Goal: Connect with others: Connect with others

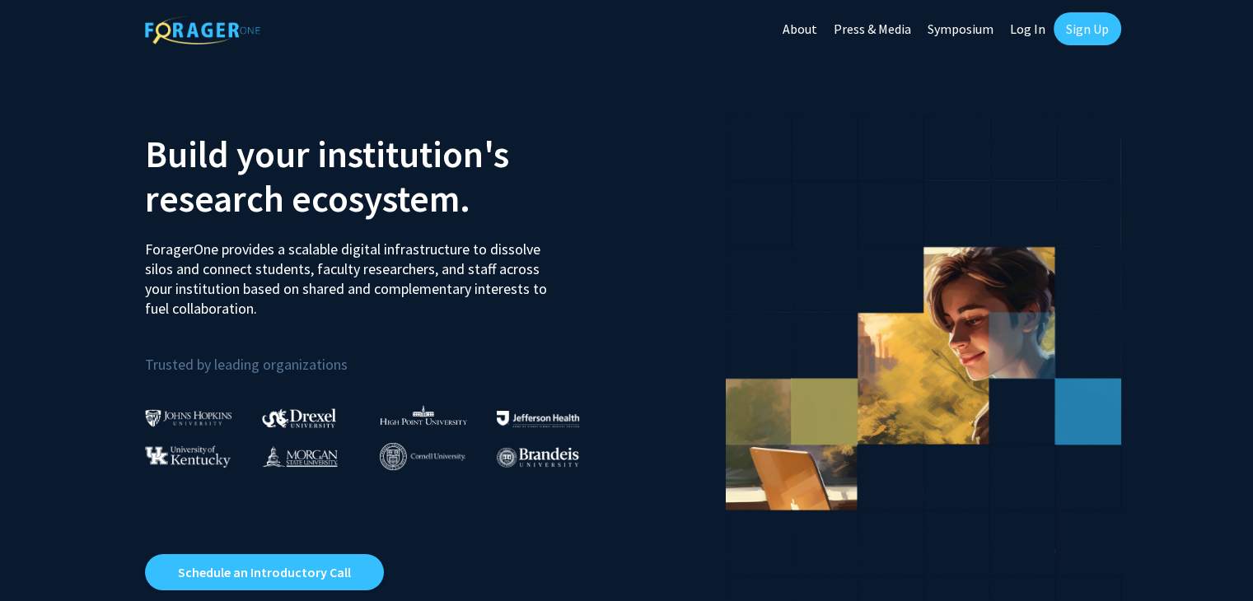
click at [1078, 27] on link "Sign Up" at bounding box center [1087, 28] width 68 height 33
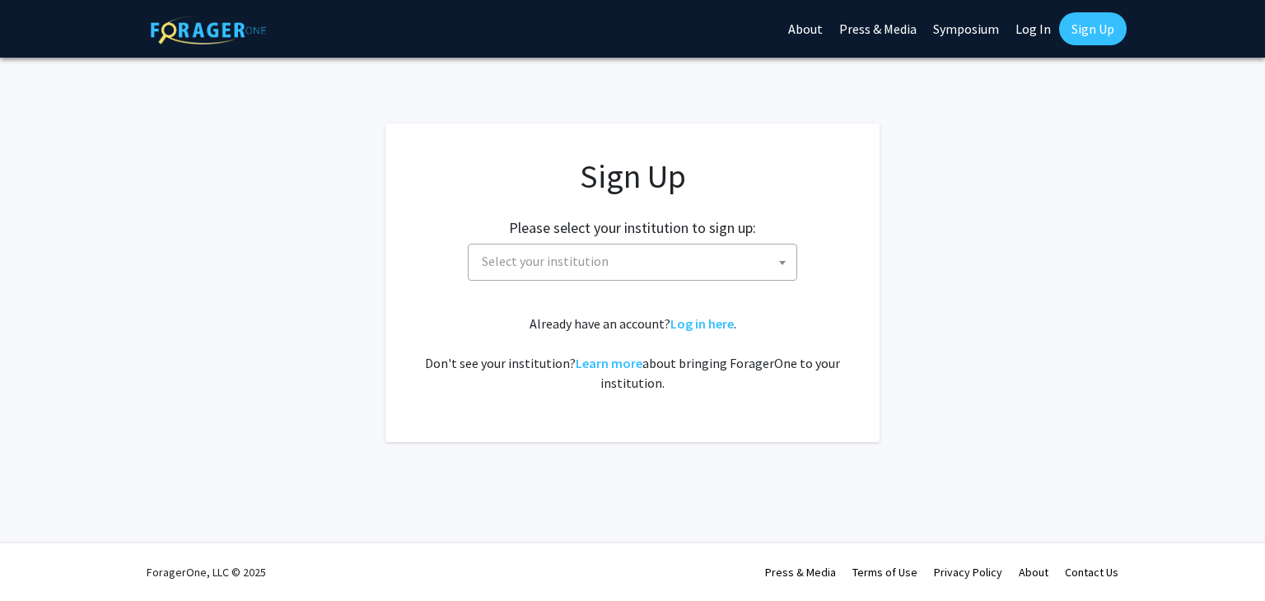
click at [555, 262] on span "Select your institution" at bounding box center [545, 261] width 127 height 16
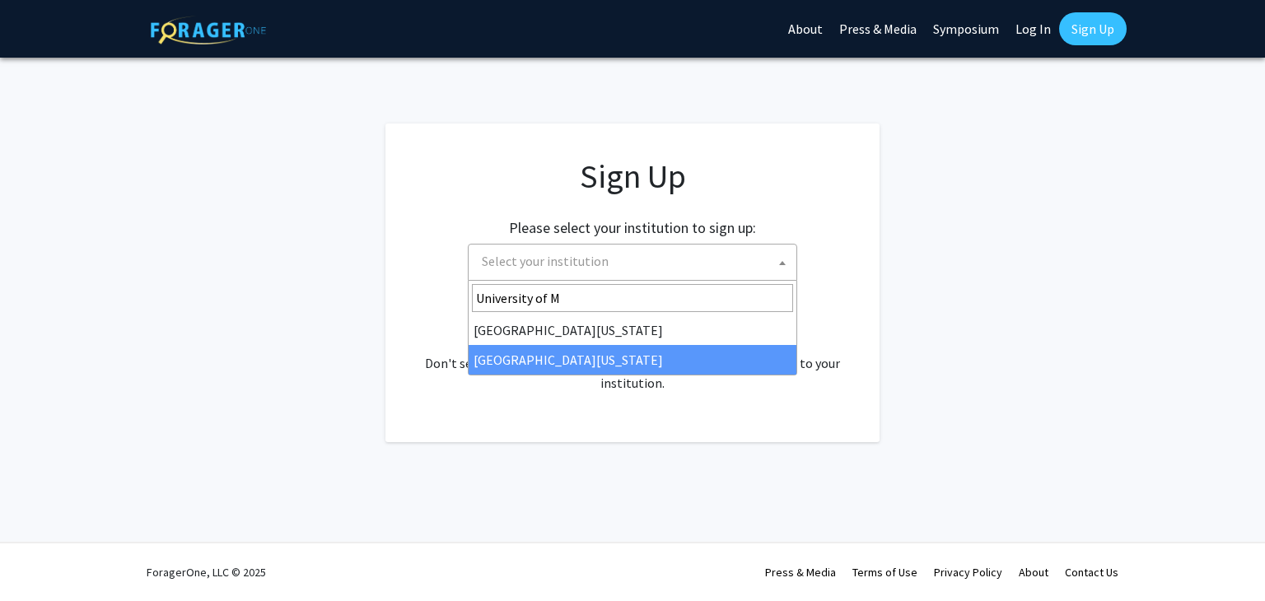
type input "University of M"
select select "33"
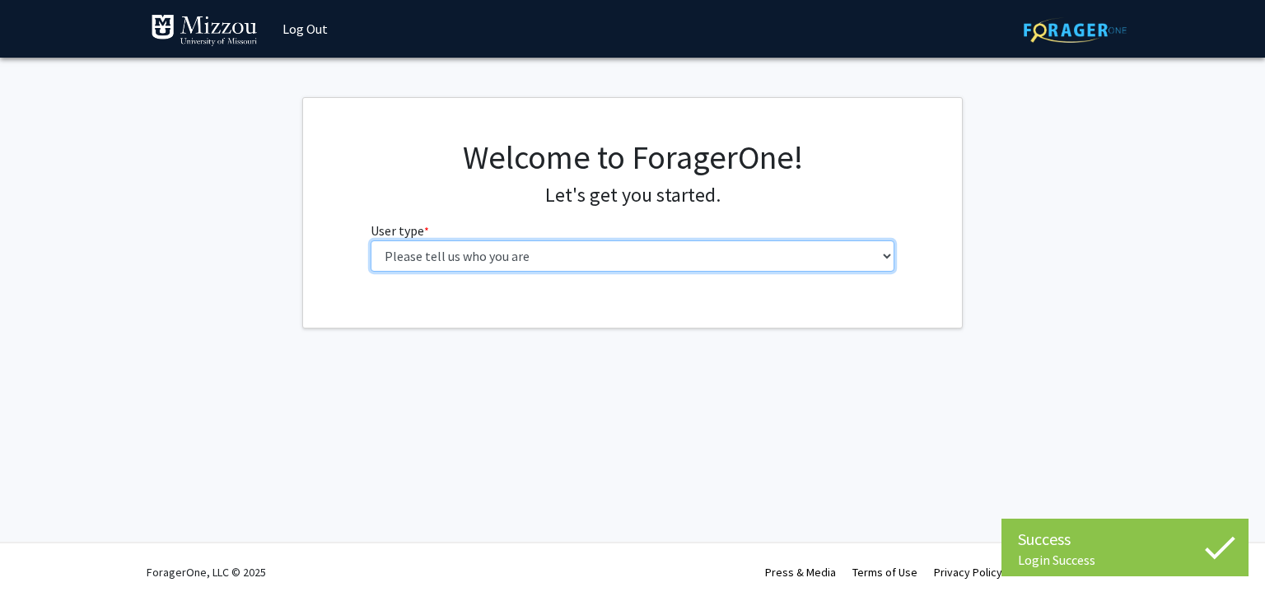
click at [524, 268] on select "Please tell us who you are Undergraduate Student Master's Student Doctoral Cand…" at bounding box center [633, 255] width 525 height 31
select select "1: undergrad"
click at [371, 240] on select "Please tell us who you are Undergraduate Student Master's Student Doctoral Cand…" at bounding box center [633, 255] width 525 height 31
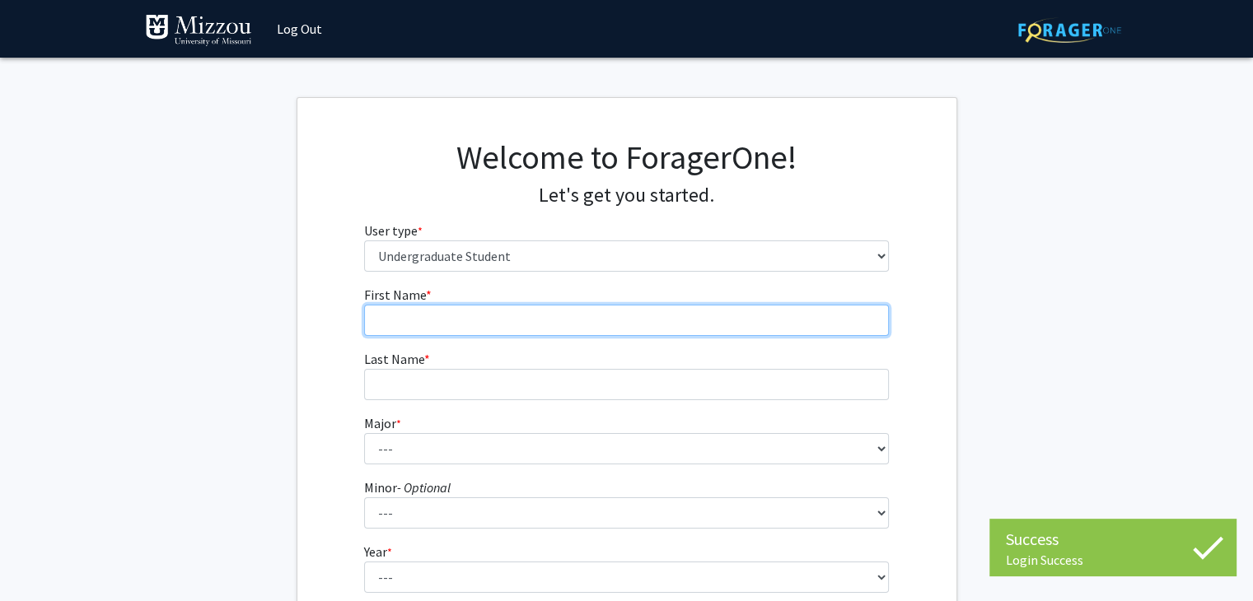
click at [530, 318] on input "First Name * required" at bounding box center [626, 320] width 525 height 31
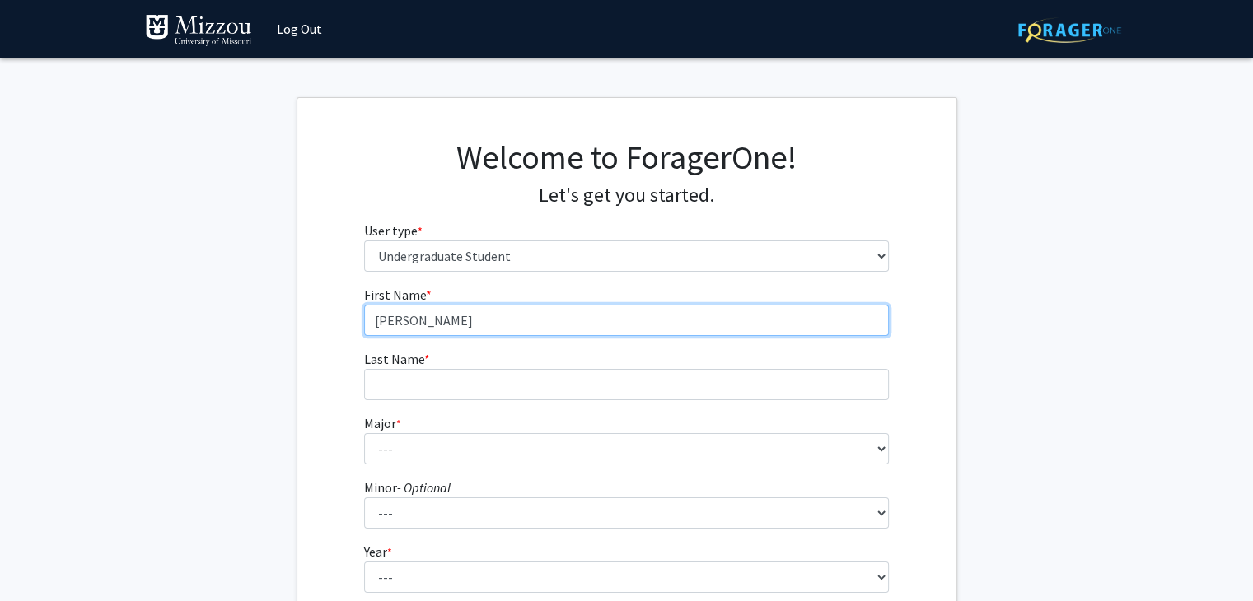
type input "Theodore"
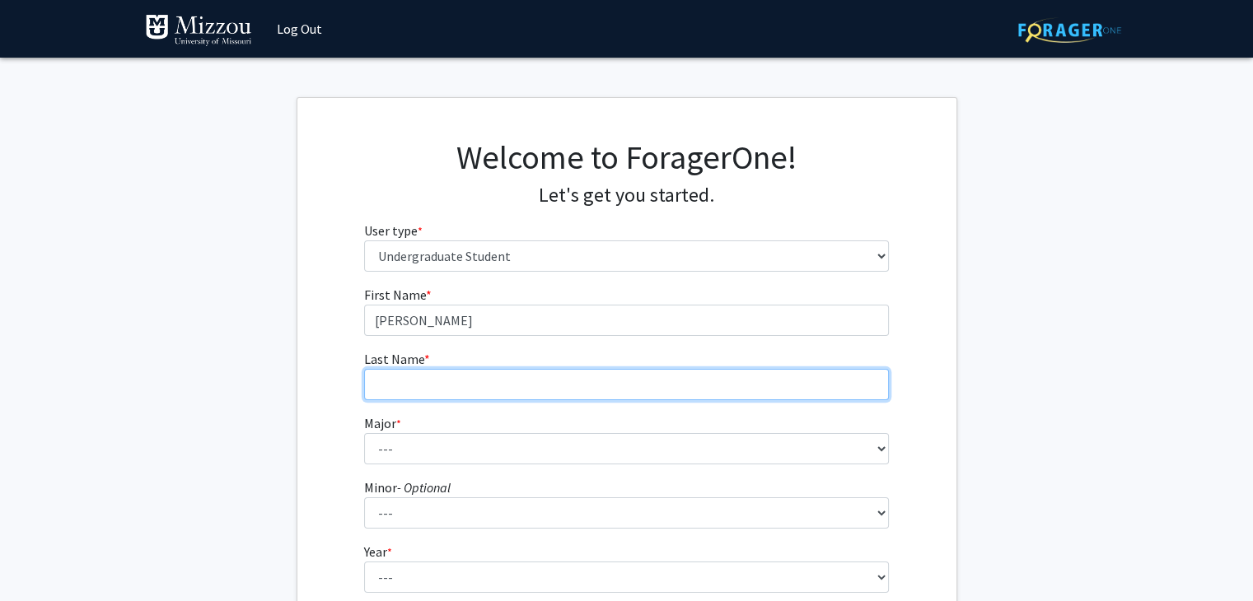
click at [498, 399] on input "Last Name * required" at bounding box center [626, 384] width 525 height 31
type input "LeBrun"
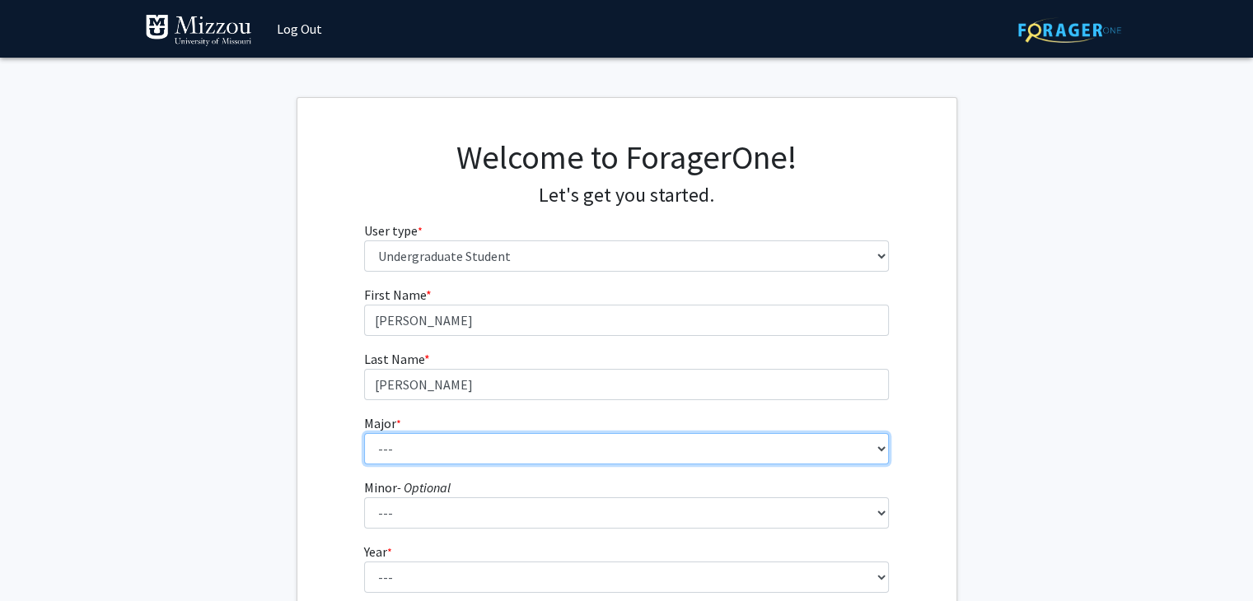
click at [460, 437] on select "--- Agribusiness Management Agricultural Education Agricultural Education: Comm…" at bounding box center [626, 448] width 525 height 31
select select "75: 2567"
click at [364, 433] on select "--- Agribusiness Management Agricultural Education Agricultural Education: Comm…" at bounding box center [626, 448] width 525 height 31
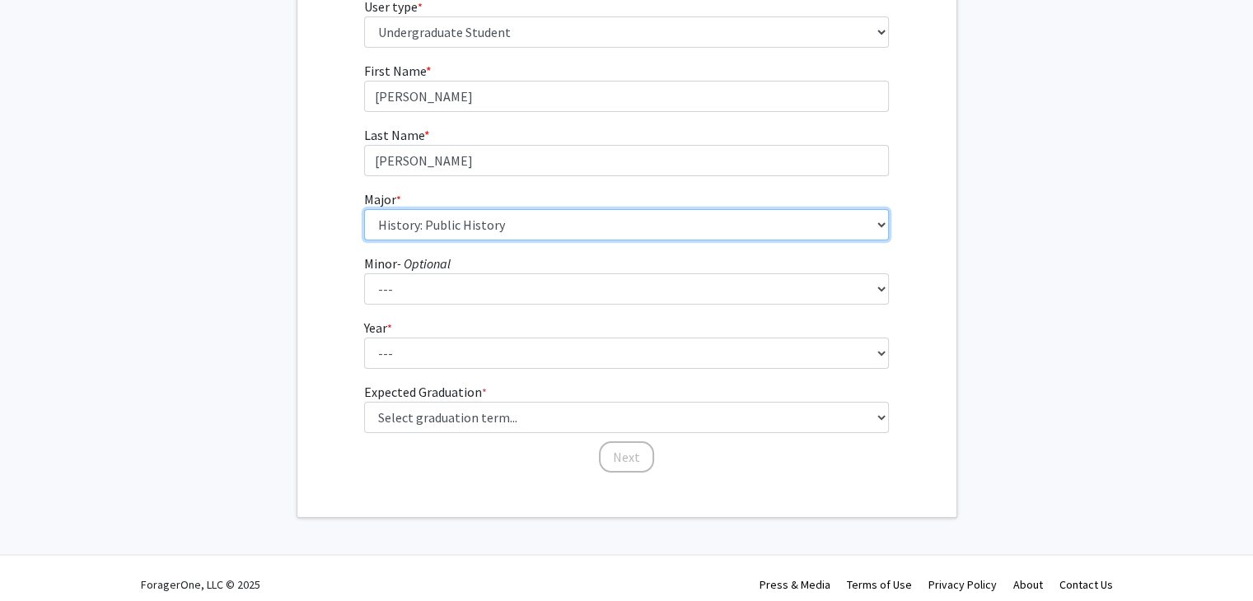
scroll to position [226, 0]
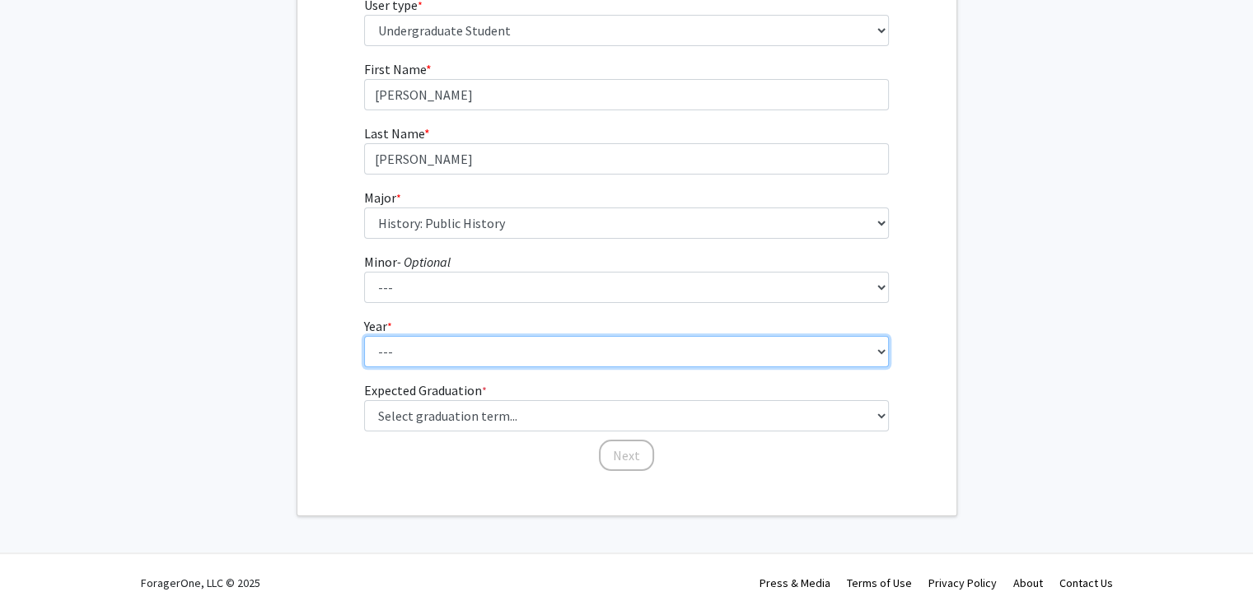
click at [431, 354] on select "--- First-year Sophomore Junior Senior Postbaccalaureate Certificate" at bounding box center [626, 351] width 525 height 31
select select "2: sophomore"
click at [364, 336] on select "--- First-year Sophomore Junior Senior Postbaccalaureate Certificate" at bounding box center [626, 351] width 525 height 31
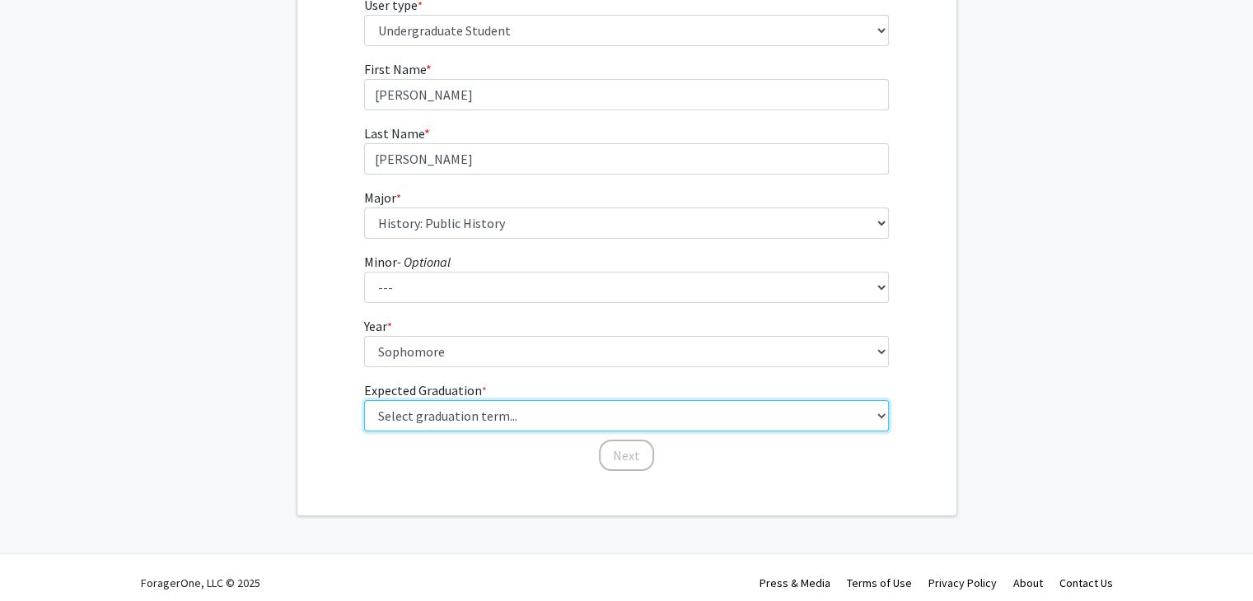
click at [540, 413] on select "Select graduation term... Spring 2025 Summer 2025 Fall 2025 Winter 2025 Spring …" at bounding box center [626, 415] width 525 height 31
select select "13: spring_2028"
click at [364, 400] on select "Select graduation term... Spring 2025 Summer 2025 Fall 2025 Winter 2025 Spring …" at bounding box center [626, 415] width 525 height 31
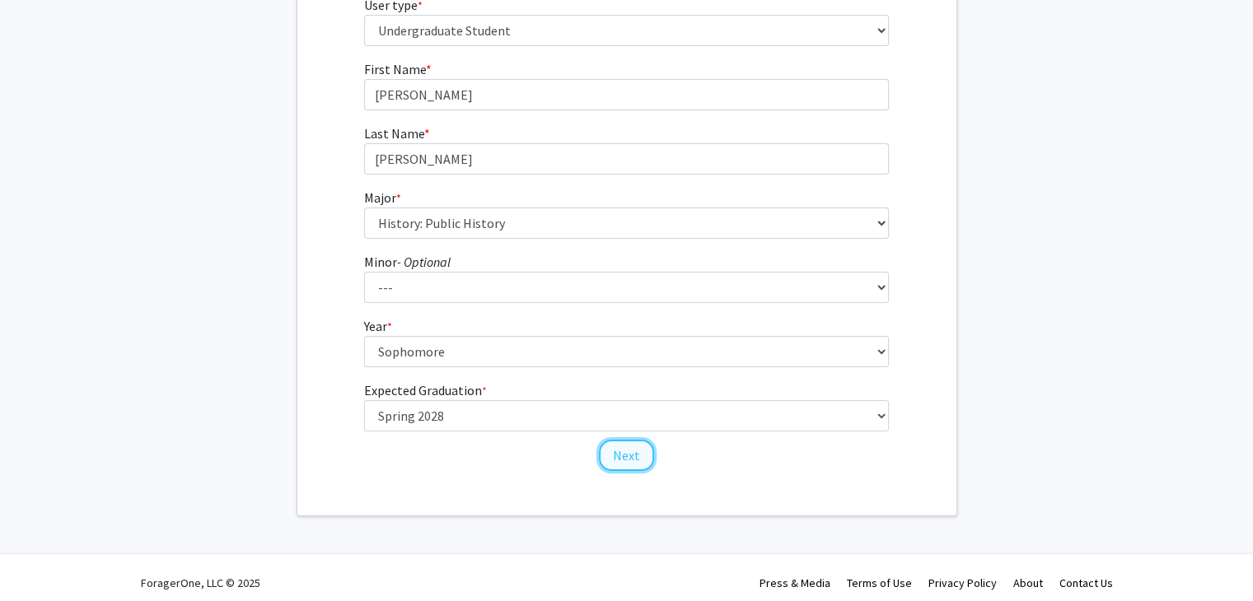
click at [636, 446] on button "Next" at bounding box center [626, 455] width 55 height 31
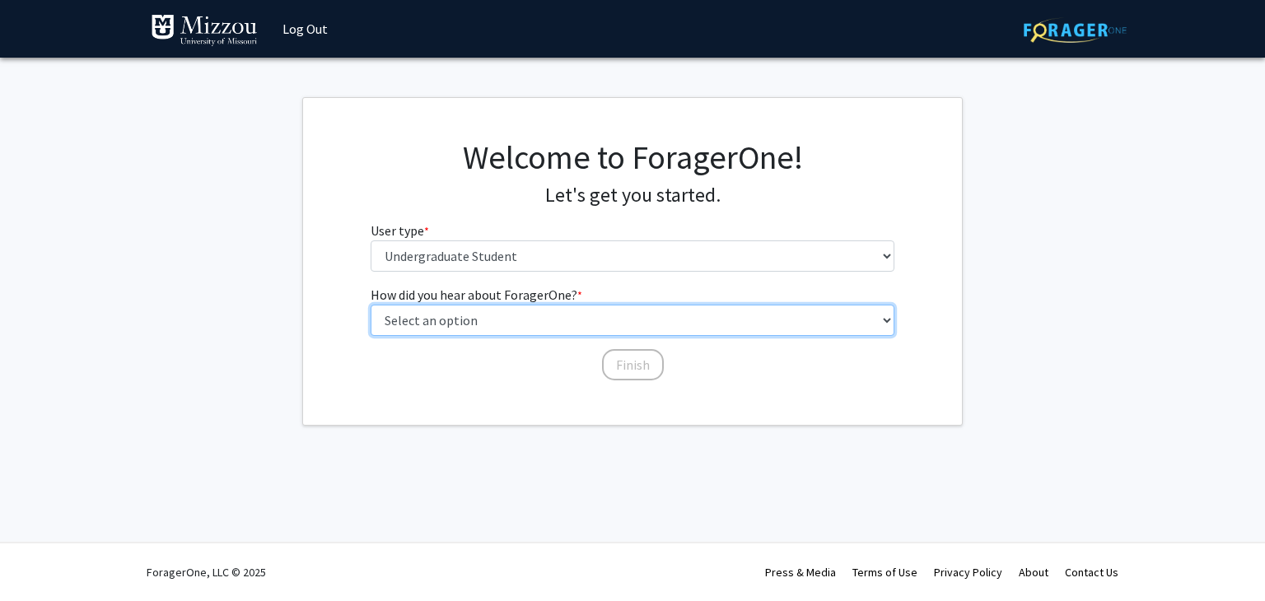
click at [537, 324] on select "Select an option Peer/student recommendation Faculty/staff recommendation Unive…" at bounding box center [633, 320] width 525 height 31
click at [371, 305] on select "Select an option Peer/student recommendation Faculty/staff recommendation Unive…" at bounding box center [633, 320] width 525 height 31
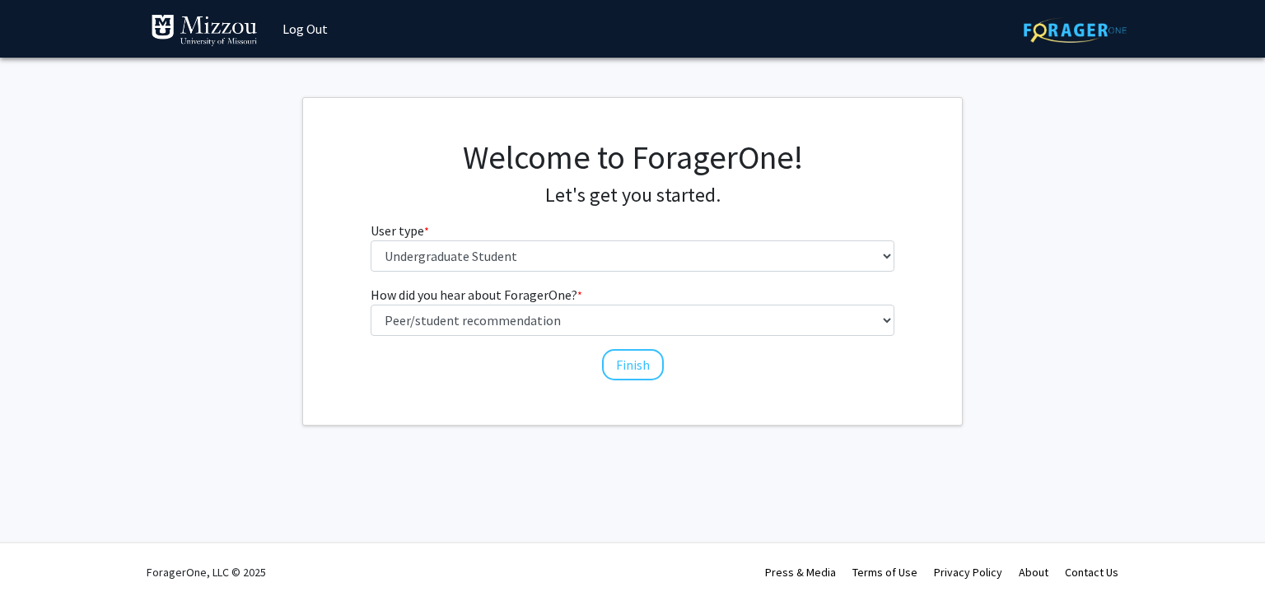
click at [563, 337] on div "How did you hear about ForagerOne? * required Select an option Peer/student rec…" at bounding box center [633, 325] width 525 height 81
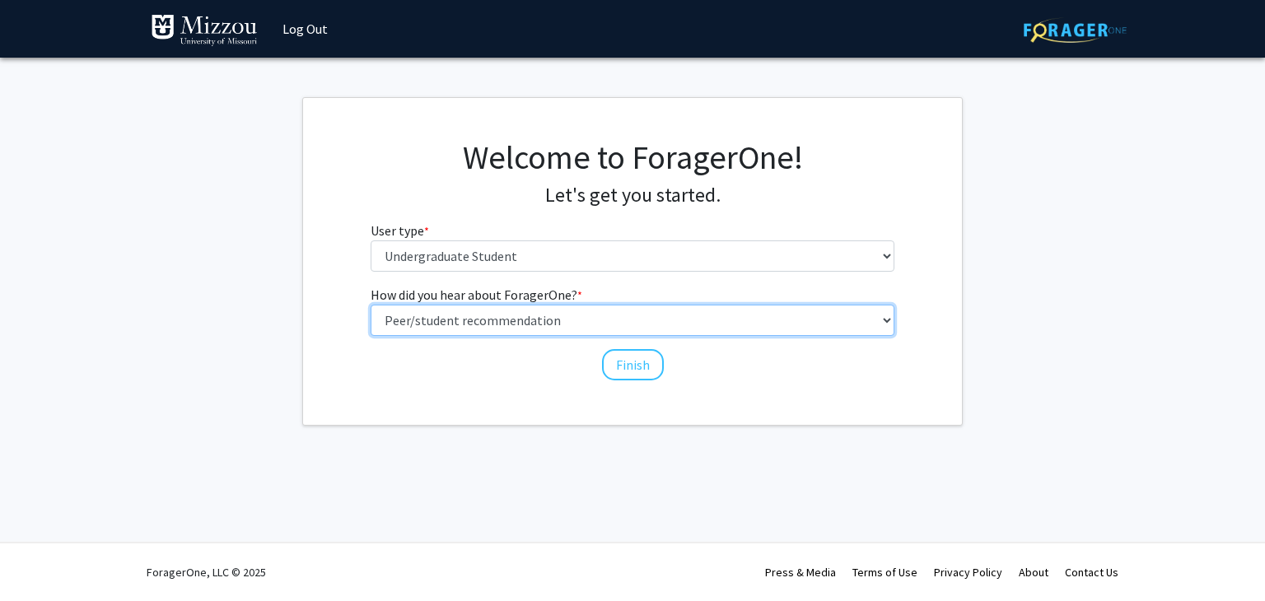
click at [540, 327] on select "Select an option Peer/student recommendation Faculty/staff recommendation Unive…" at bounding box center [633, 320] width 525 height 31
select select "2: faculty_recommendation"
click at [371, 305] on select "Select an option Peer/student recommendation Faculty/staff recommendation Unive…" at bounding box center [633, 320] width 525 height 31
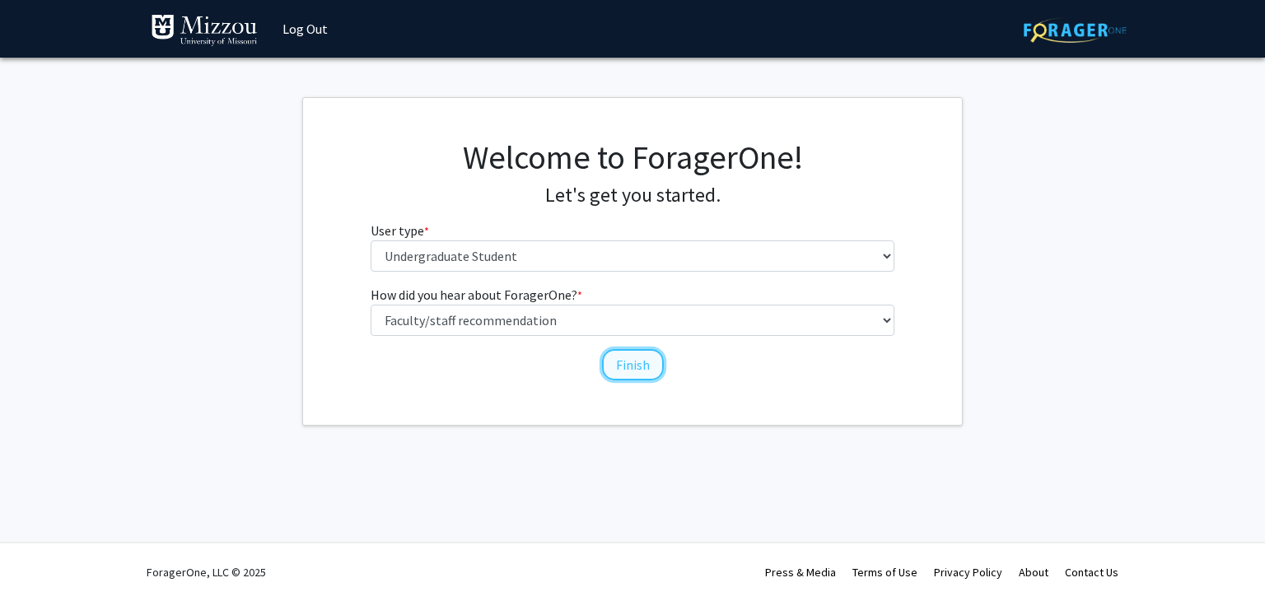
click at [636, 363] on button "Finish" at bounding box center [633, 364] width 62 height 31
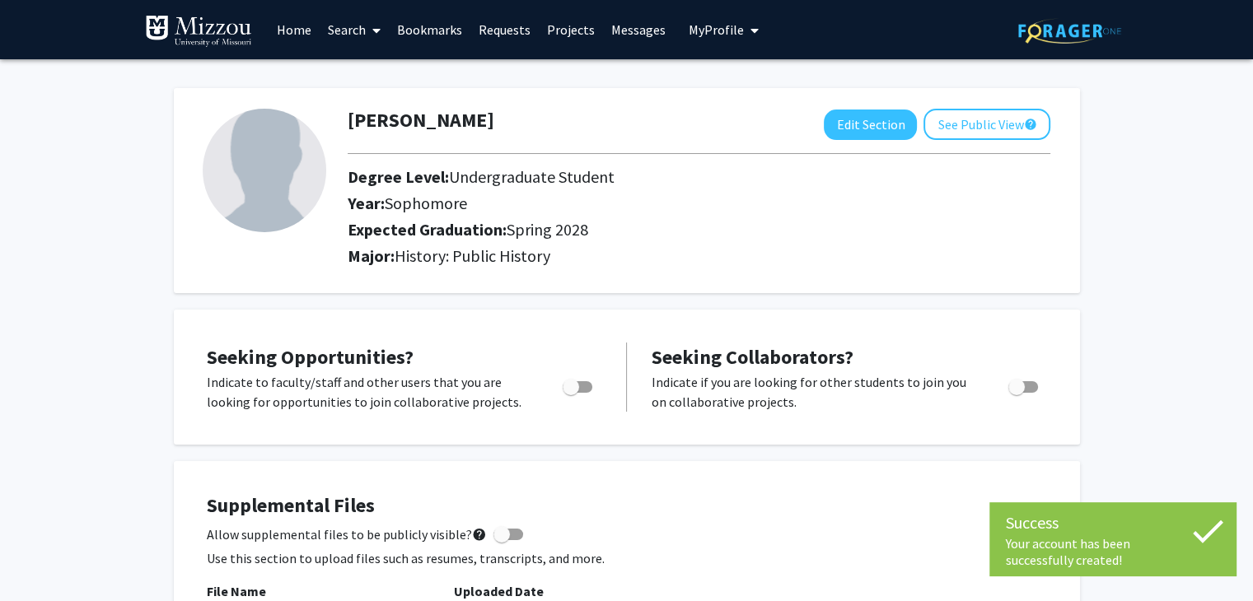
click at [350, 26] on link "Search" at bounding box center [354, 30] width 69 height 58
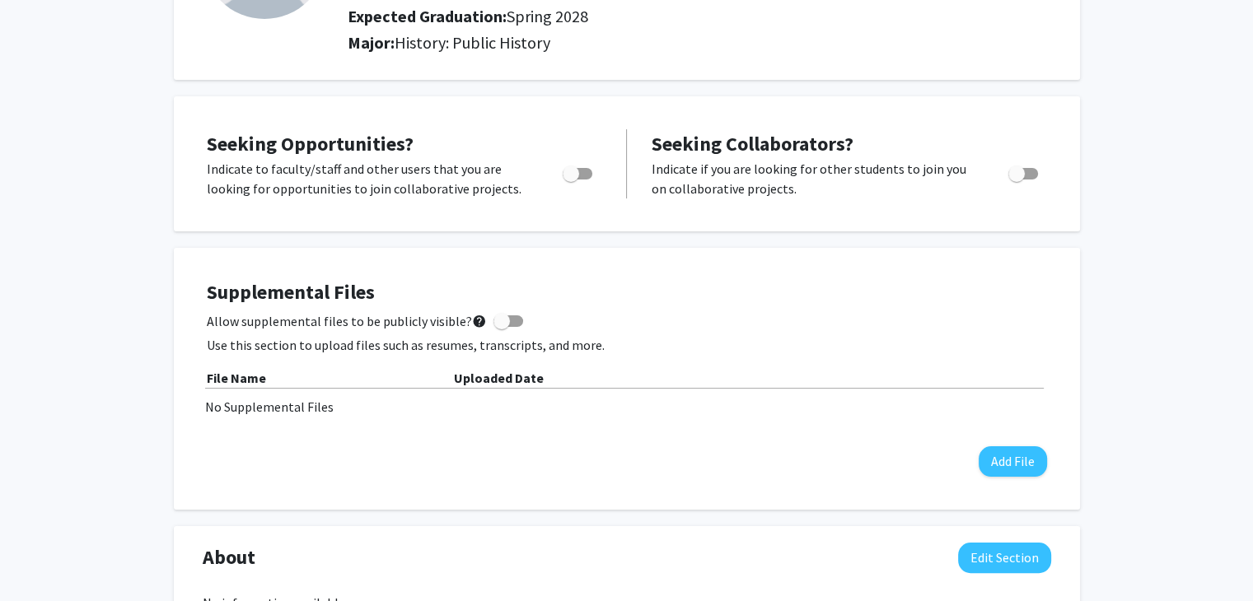
scroll to position [349, 0]
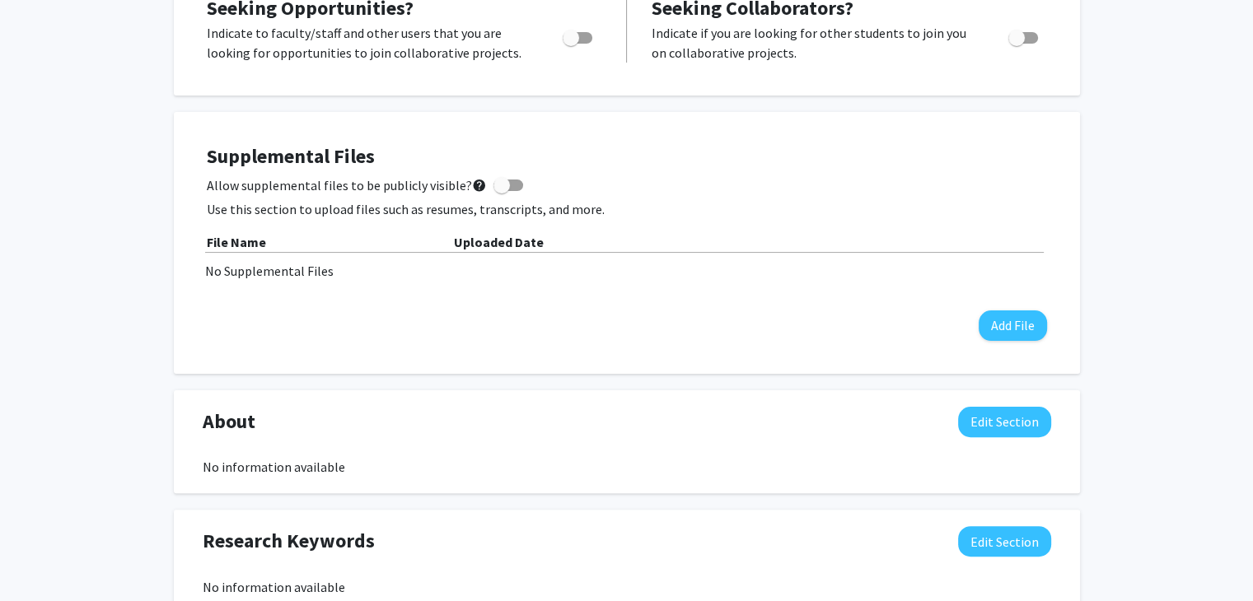
click at [573, 37] on span "Toggle" at bounding box center [571, 38] width 16 height 16
click at [571, 44] on input "Are you actively seeking opportunities?" at bounding box center [570, 44] width 1 height 1
checkbox input "true"
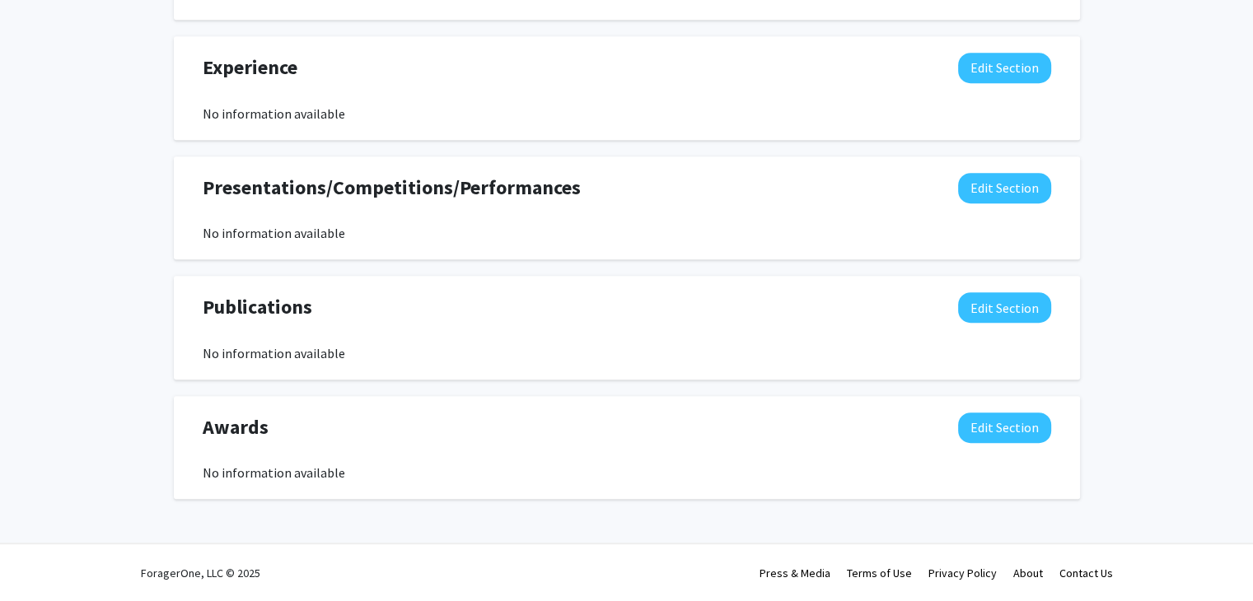
scroll to position [0, 0]
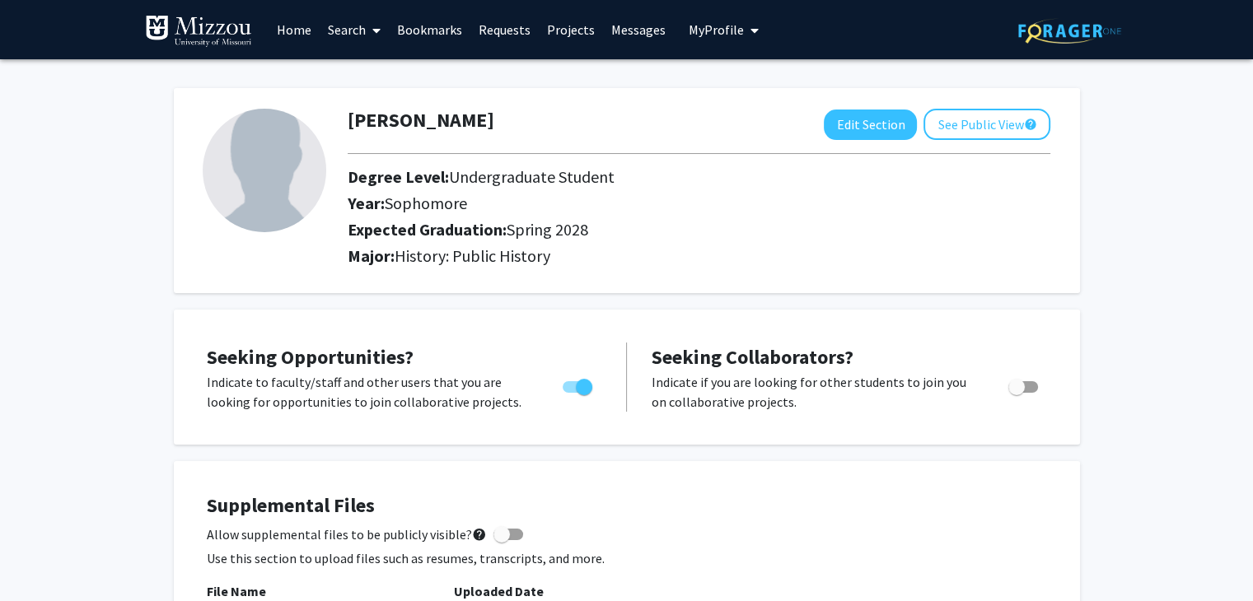
click at [554, 24] on link "Projects" at bounding box center [571, 30] width 64 height 58
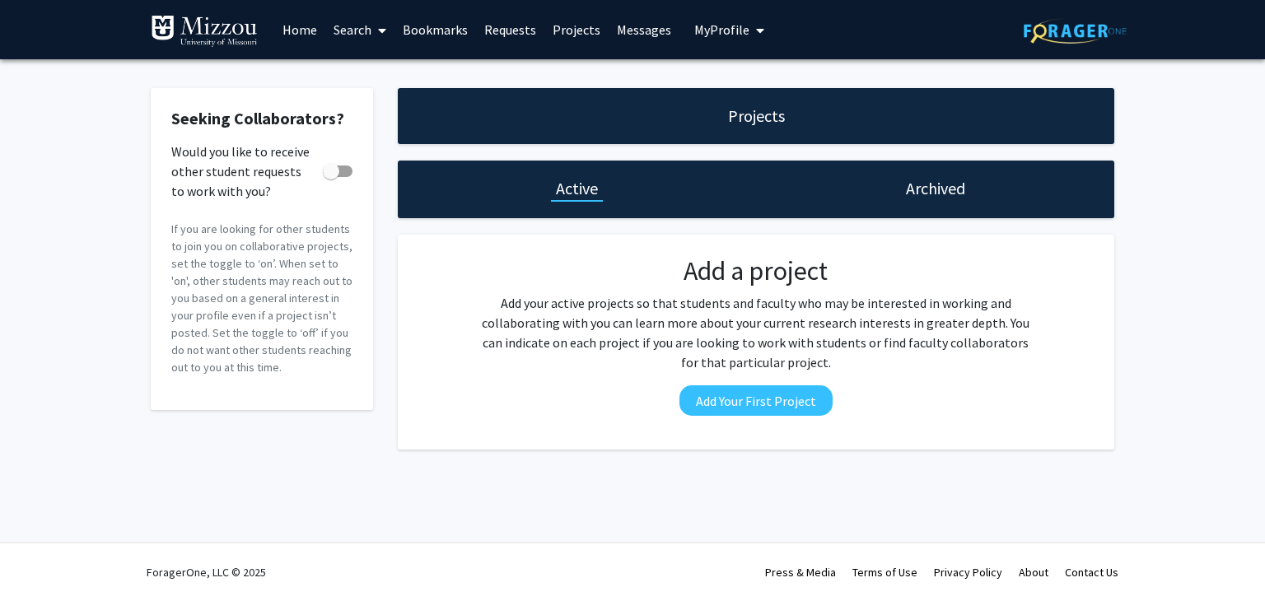
click at [298, 30] on link "Home" at bounding box center [299, 30] width 51 height 58
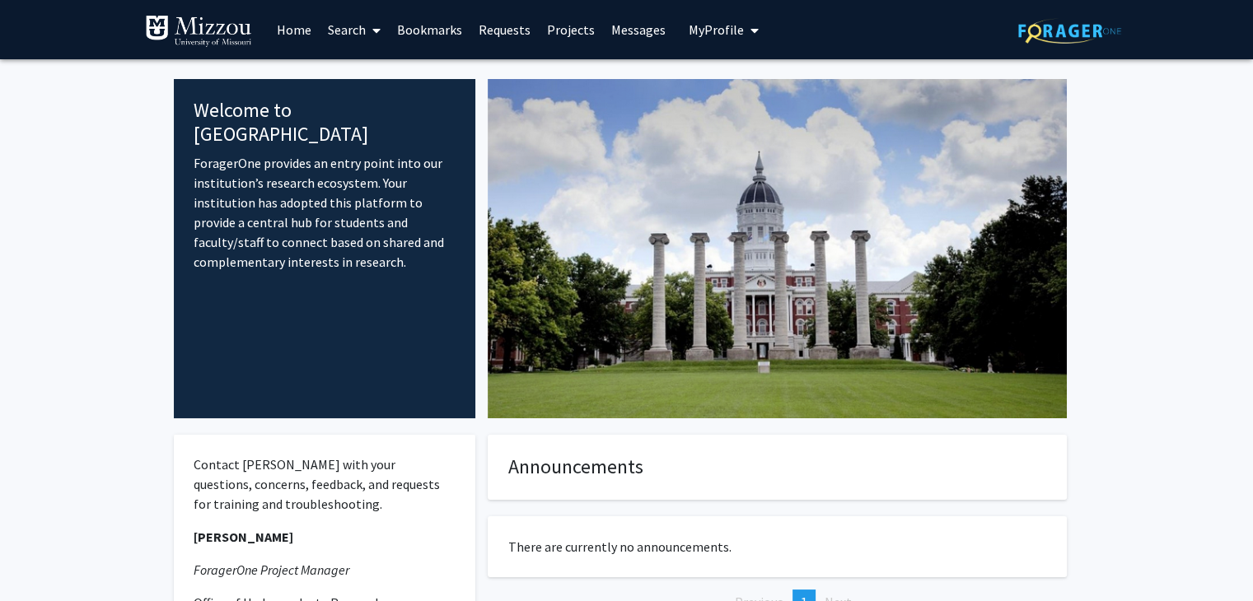
click at [356, 33] on link "Search" at bounding box center [354, 30] width 69 height 58
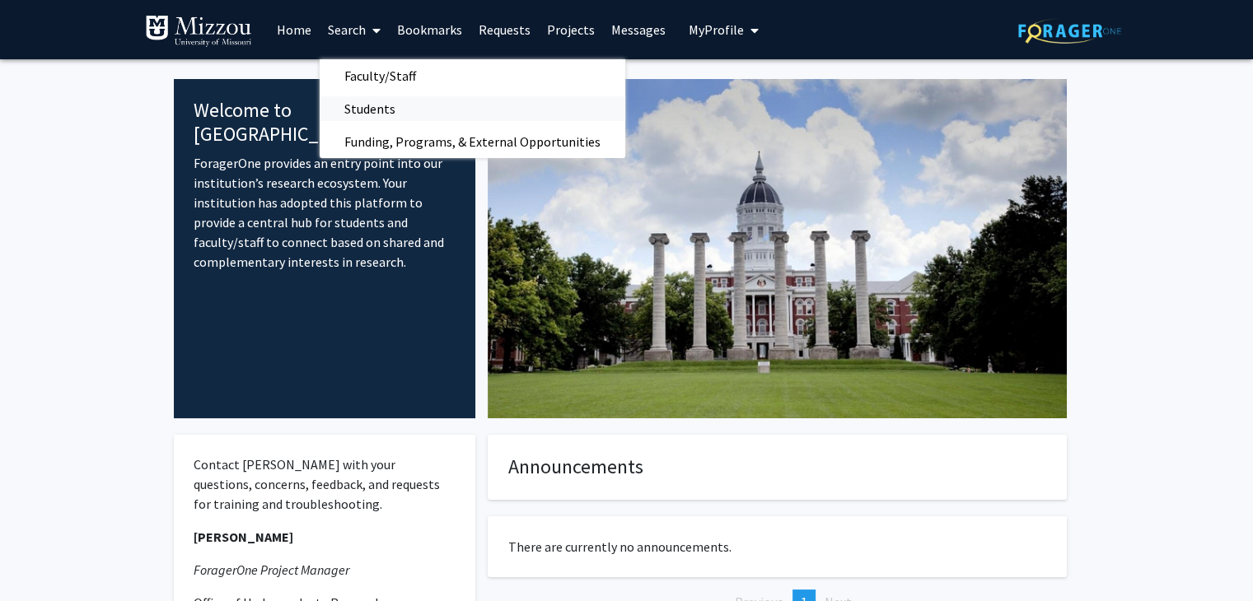
click at [392, 107] on span "Students" at bounding box center [370, 108] width 100 height 33
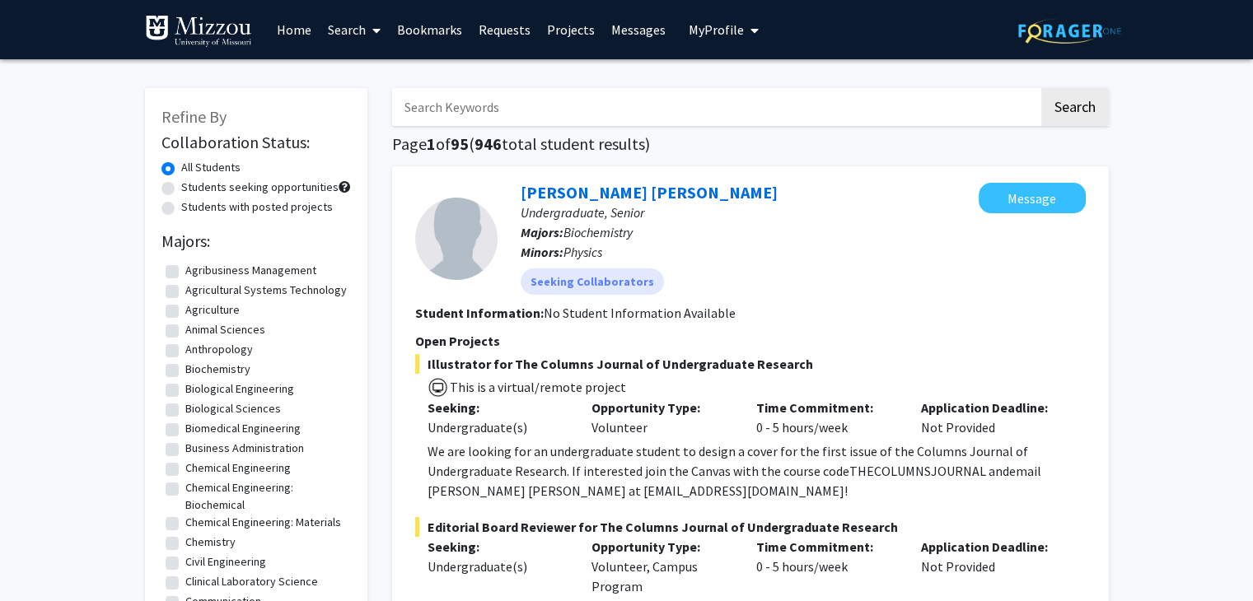
click at [366, 31] on link "Search" at bounding box center [354, 30] width 69 height 58
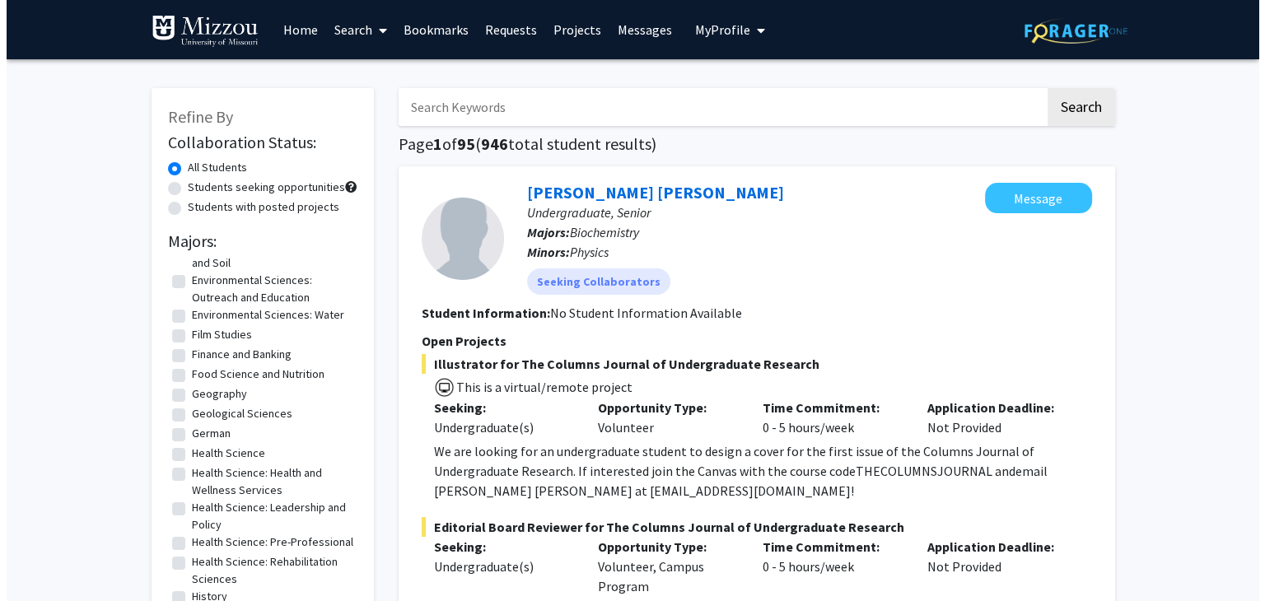
scroll to position [787, 0]
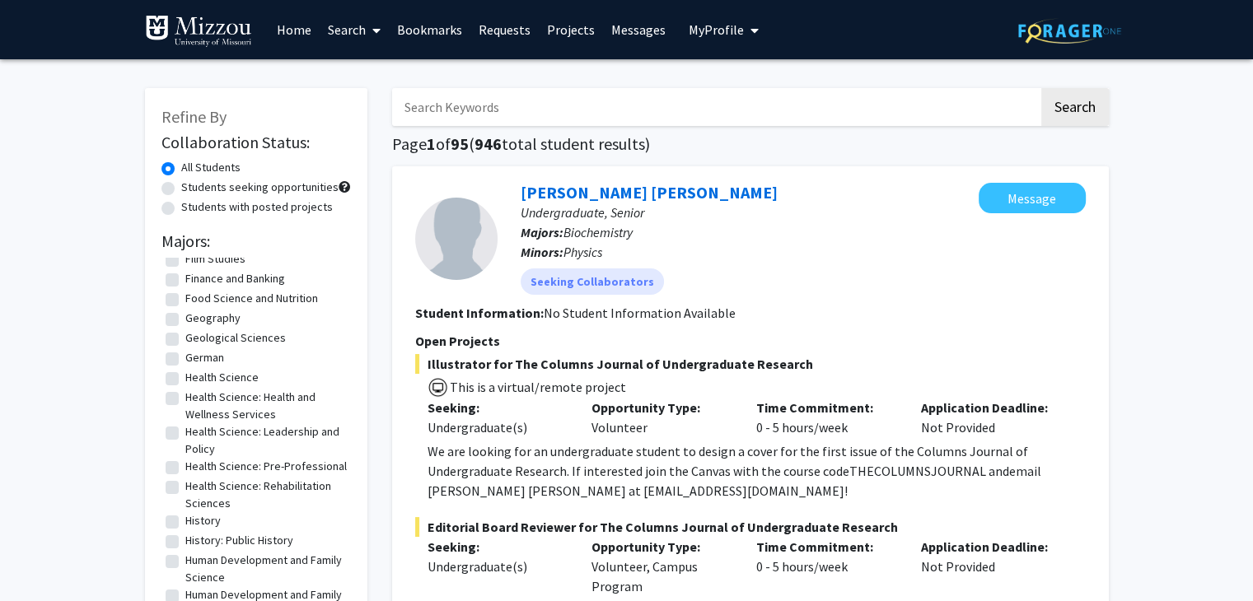
click at [185, 549] on label "History: Public History" at bounding box center [239, 540] width 108 height 17
click at [185, 543] on input "History: Public History" at bounding box center [190, 537] width 11 height 11
checkbox input "true"
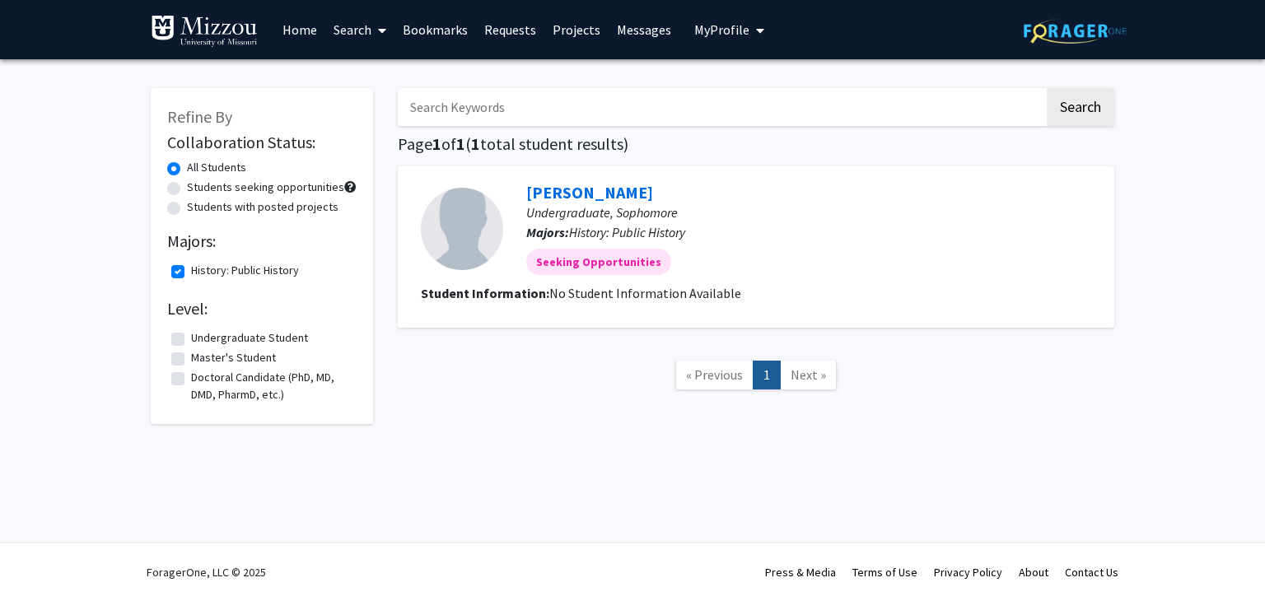
click at [191, 269] on label "History: Public History" at bounding box center [245, 270] width 108 height 17
click at [191, 269] on input "History: Public History" at bounding box center [196, 267] width 11 height 11
checkbox input "false"
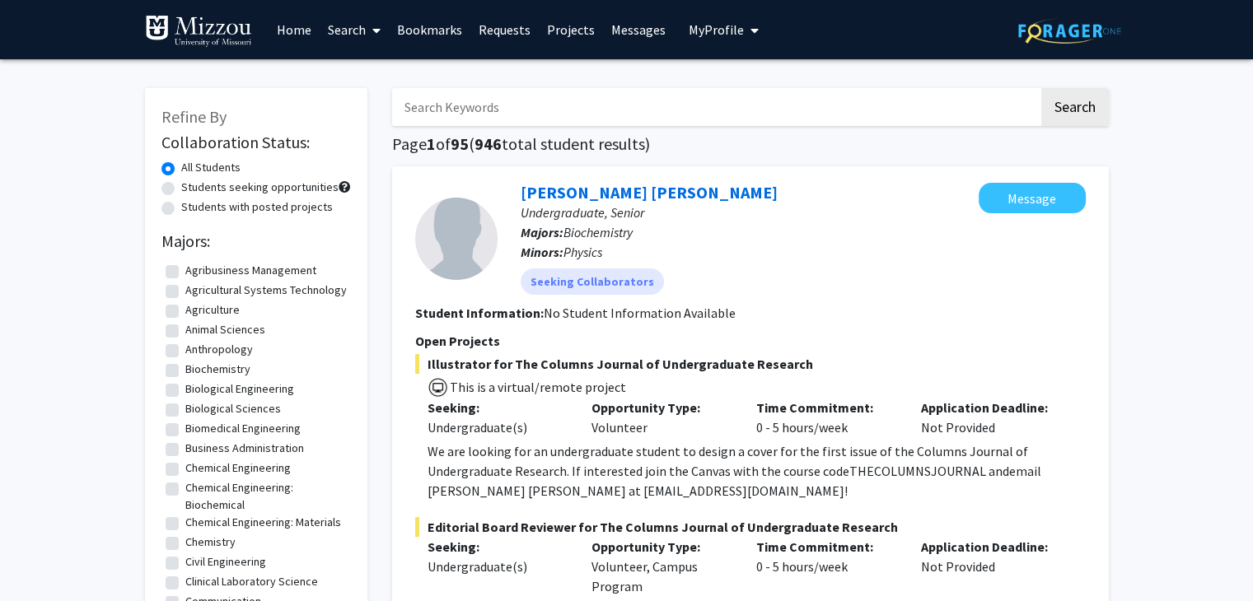
click at [302, 25] on link "Home" at bounding box center [294, 30] width 51 height 58
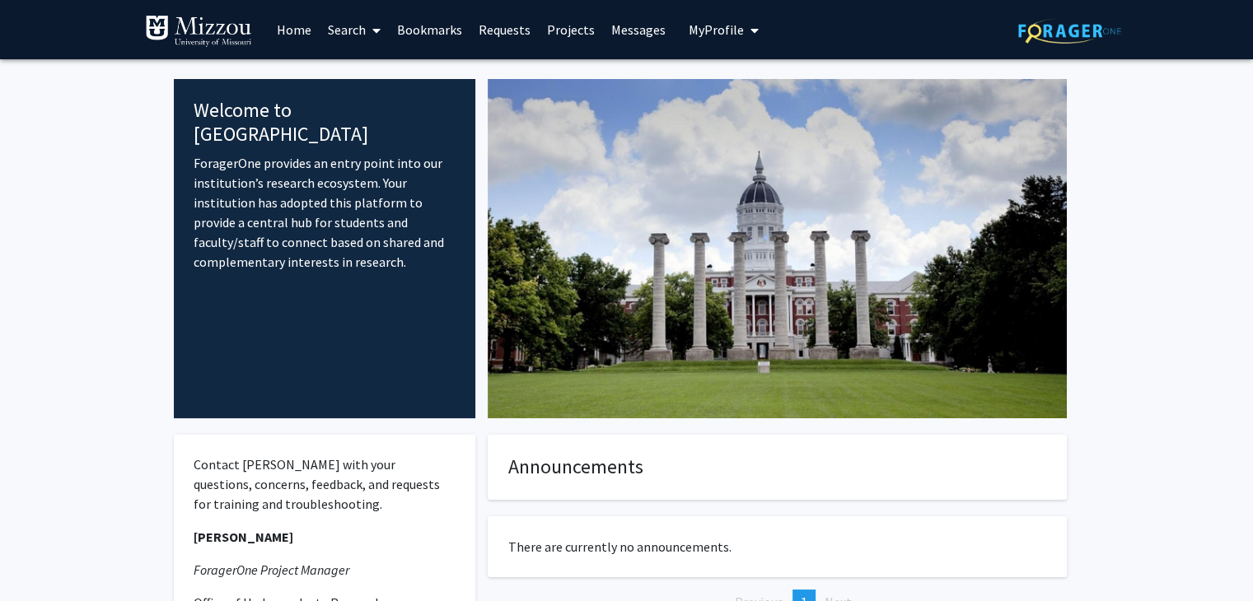
click at [348, 41] on link "Search" at bounding box center [354, 30] width 69 height 58
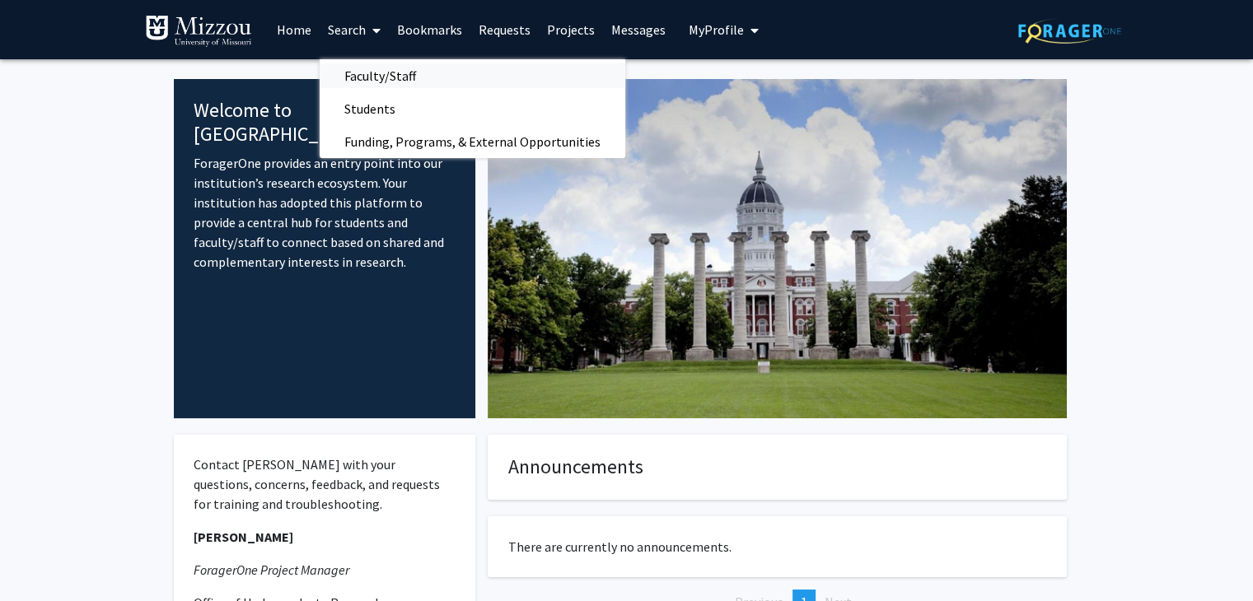
click at [381, 77] on span "Faculty/Staff" at bounding box center [380, 75] width 121 height 33
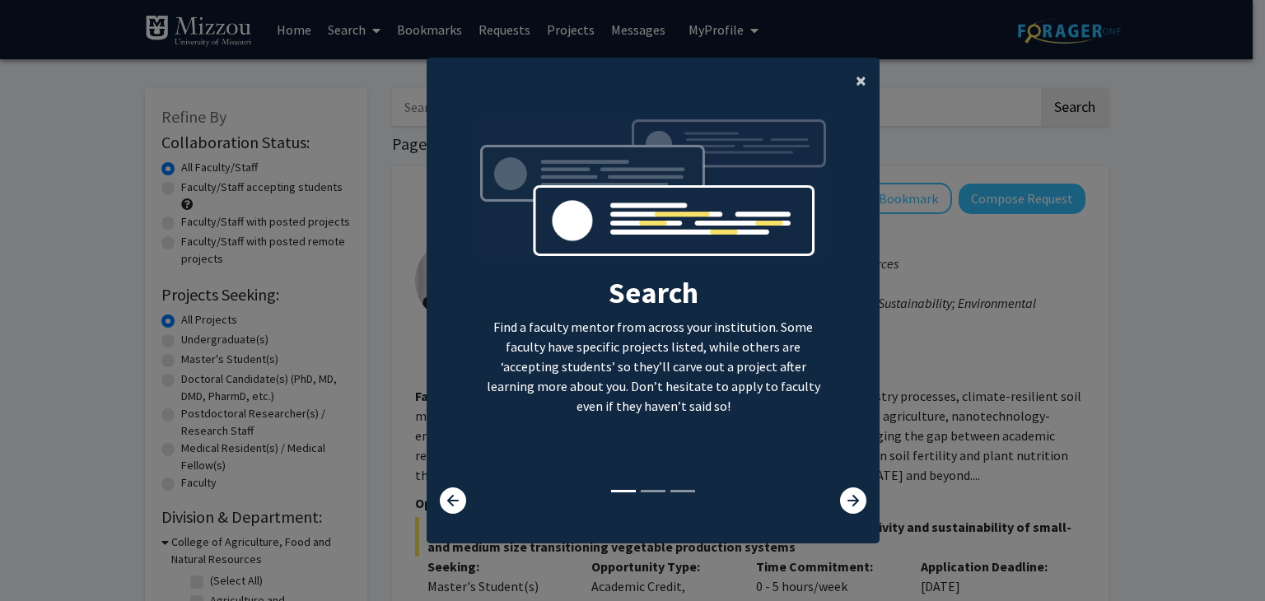
click at [856, 89] on span "×" at bounding box center [861, 81] width 11 height 26
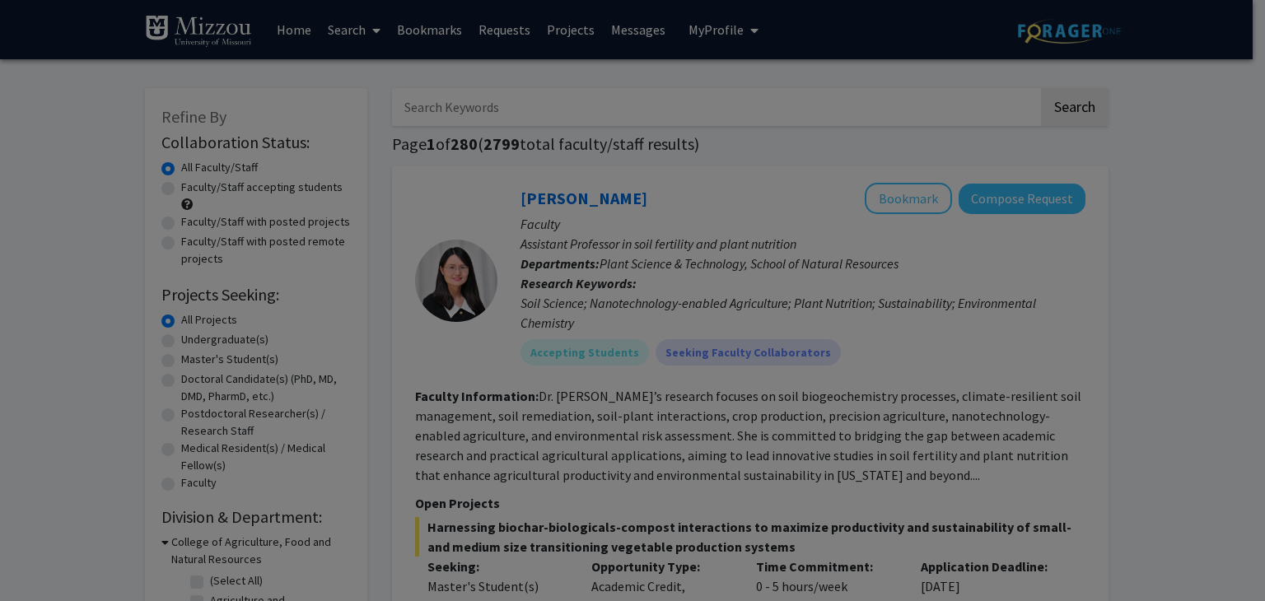
click at [851, 83] on div "Search Find a faculty mentor from across your institution. Some faculty have sp…" at bounding box center [652, 164] width 451 height 371
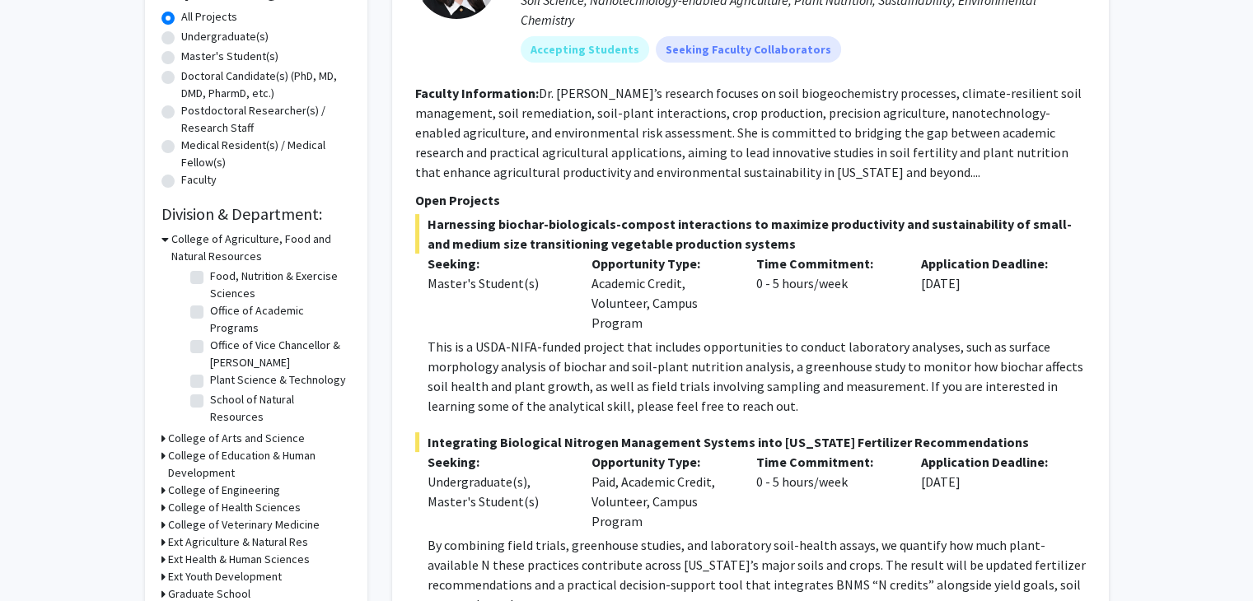
scroll to position [129, 0]
click at [218, 441] on h3 "College of Arts and Science" at bounding box center [236, 438] width 137 height 17
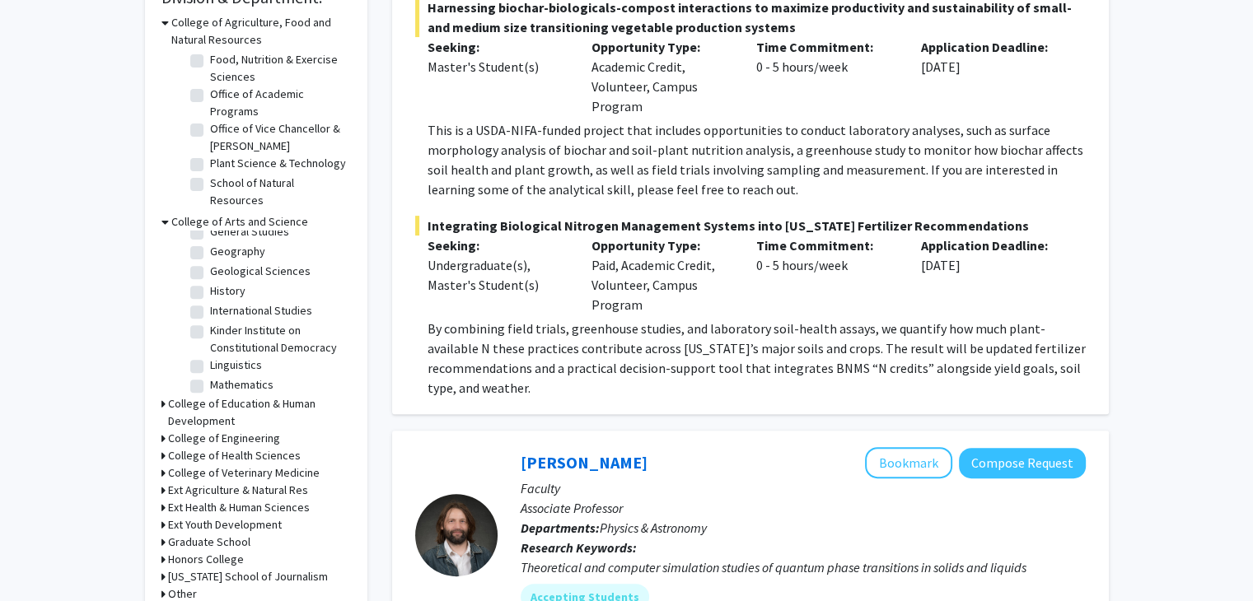
scroll to position [250, 0]
click at [210, 262] on label "History" at bounding box center [227, 265] width 35 height 17
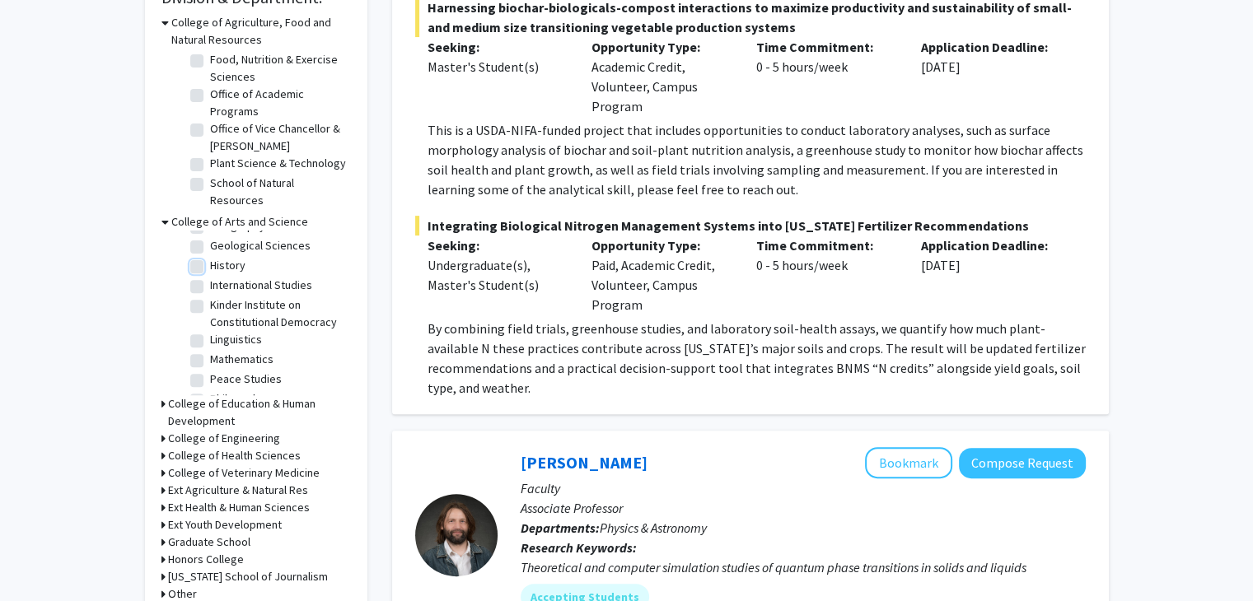
click at [210, 262] on input "History" at bounding box center [215, 262] width 11 height 11
checkbox input "true"
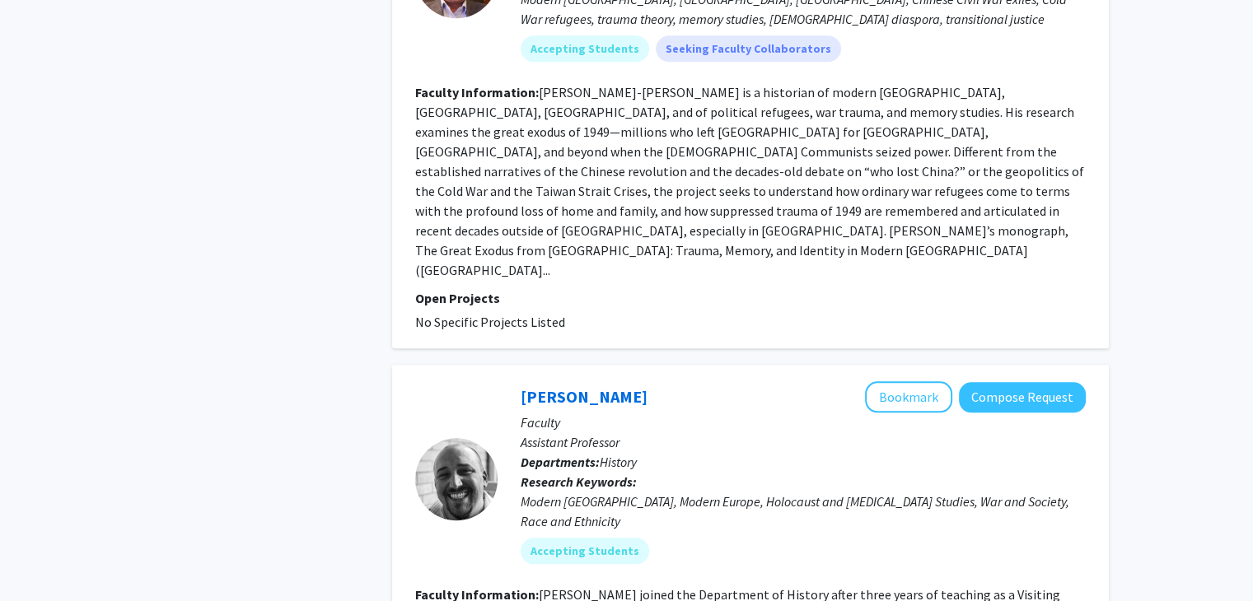
scroll to position [1769, 0]
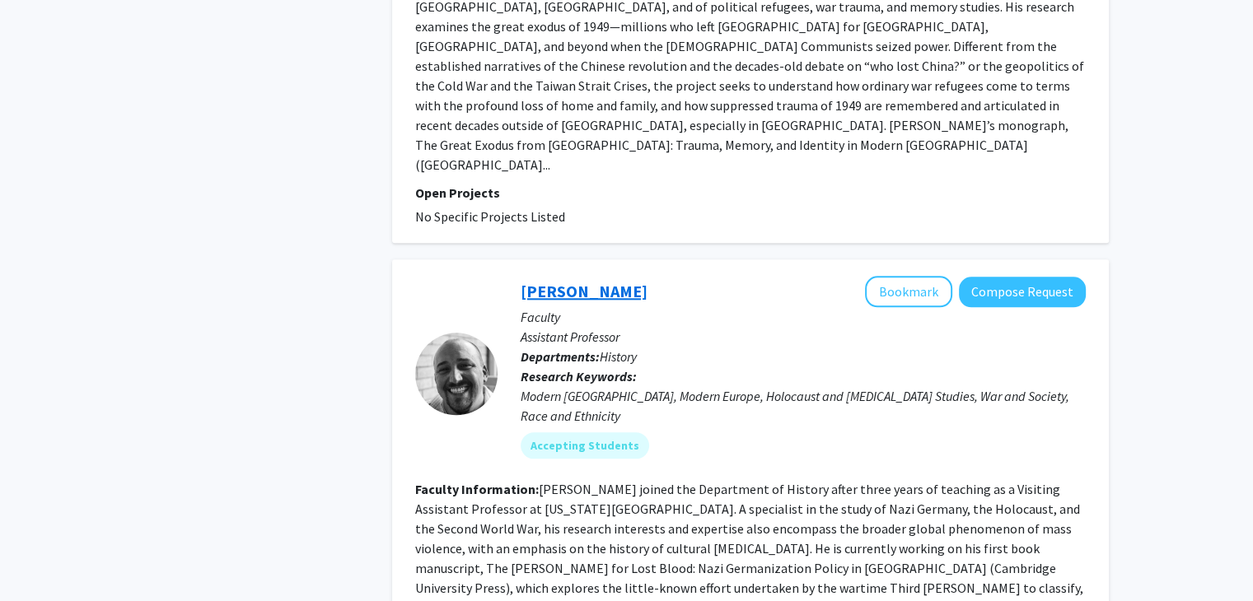
click at [608, 281] on link "Bradley Nichols" at bounding box center [584, 291] width 127 height 21
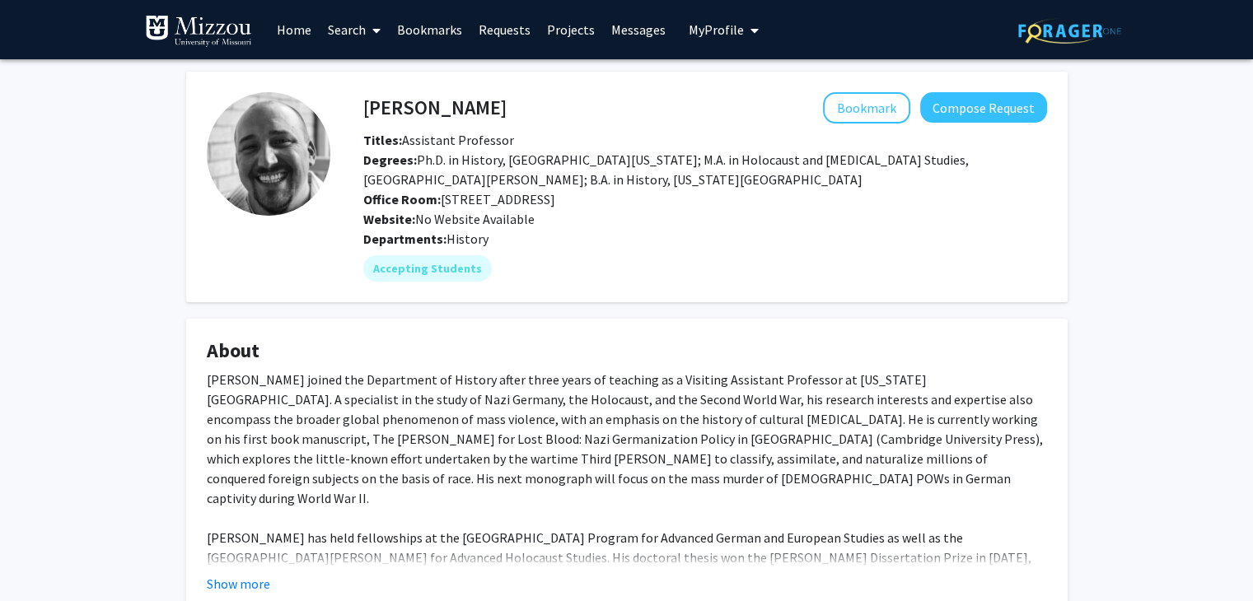
scroll to position [223, 0]
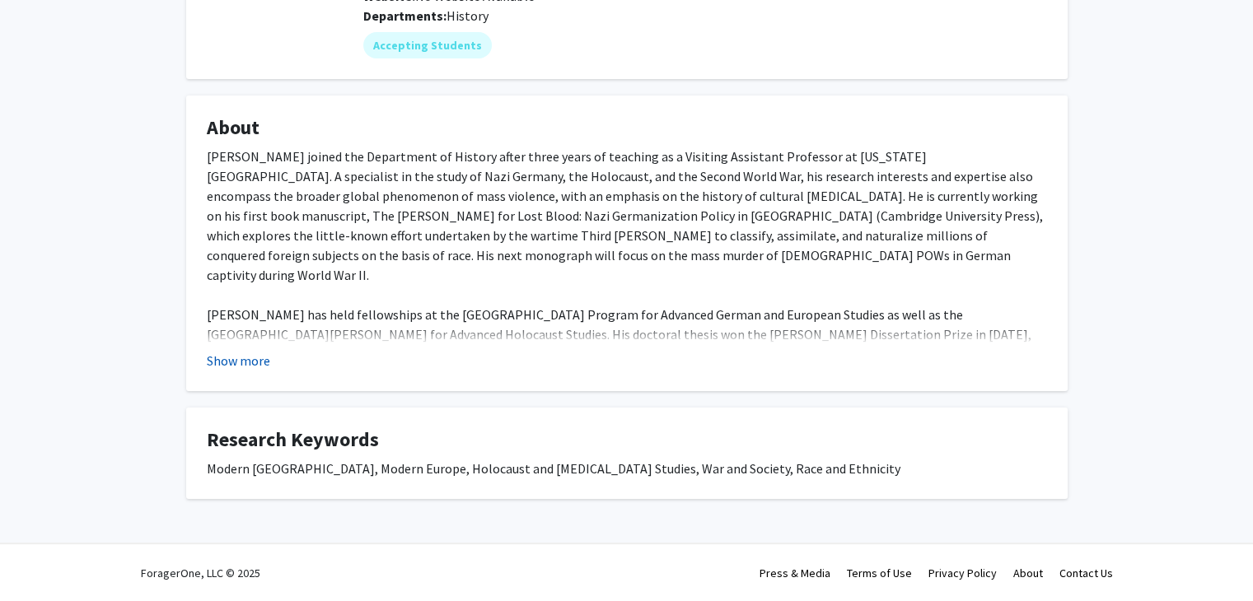
click at [207, 365] on button "Show more" at bounding box center [238, 361] width 63 height 20
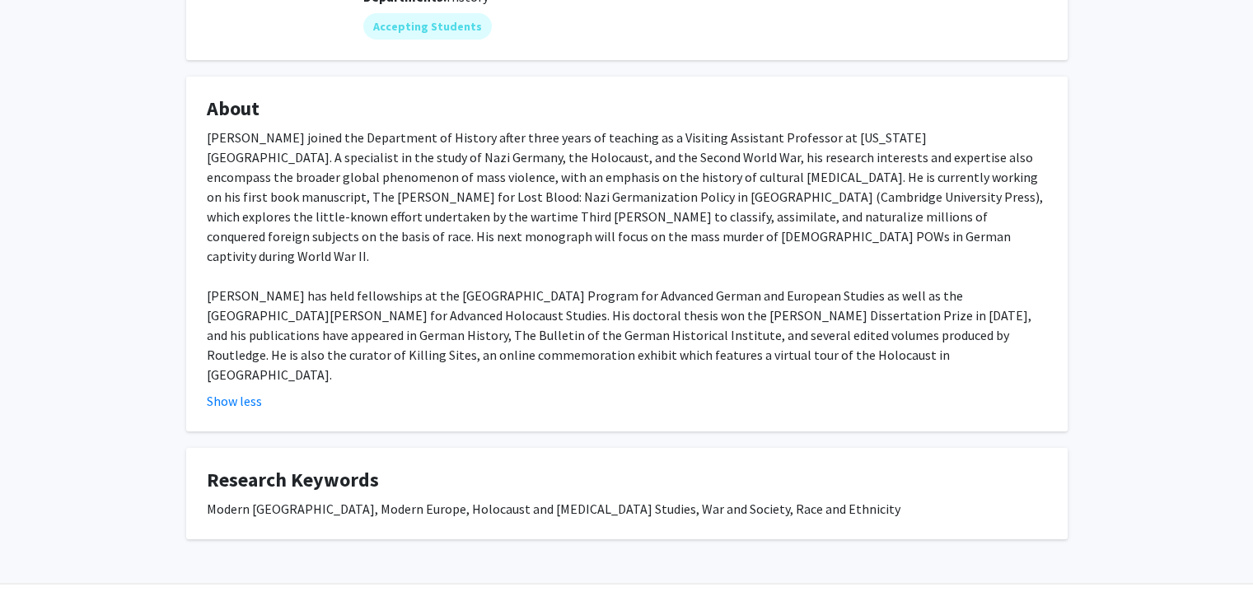
scroll to position [0, 0]
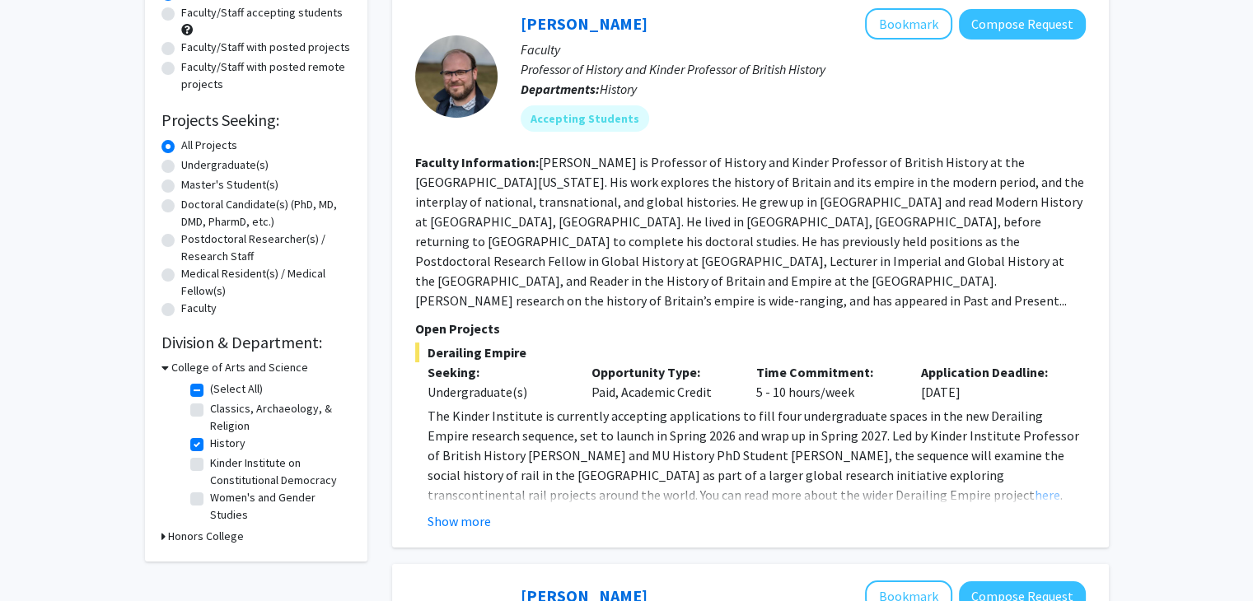
scroll to position [226, 0]
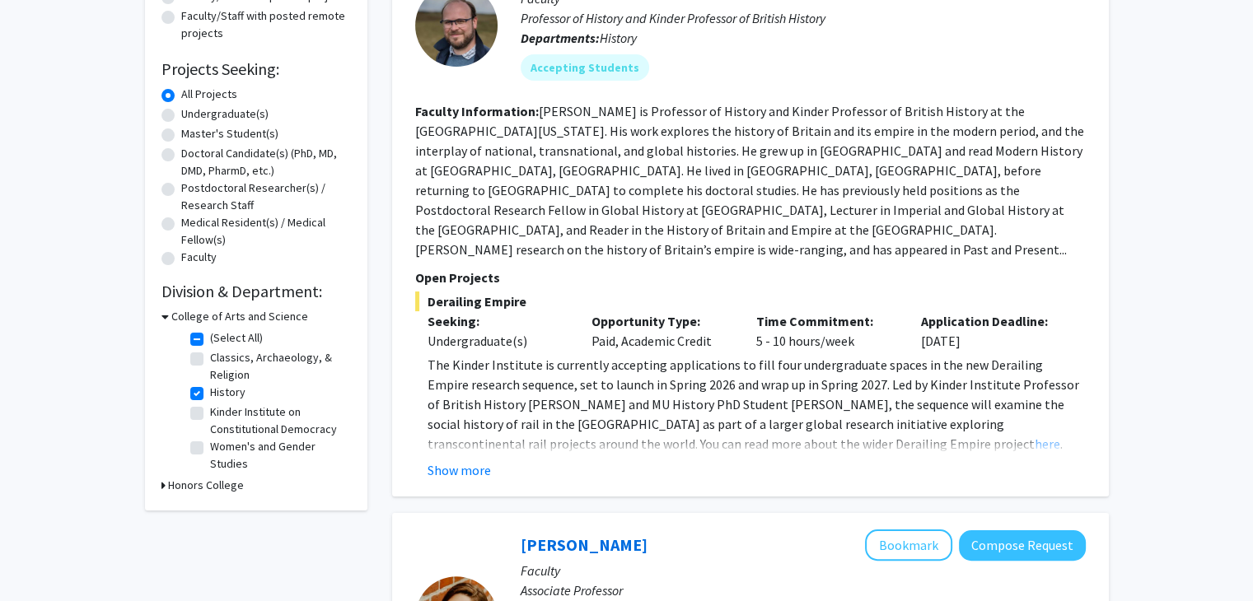
click at [210, 357] on label "Classics, Archaeology, & Religion" at bounding box center [278, 366] width 137 height 35
click at [210, 357] on input "Classics, Archaeology, & Religion" at bounding box center [215, 354] width 11 height 11
checkbox input "true"
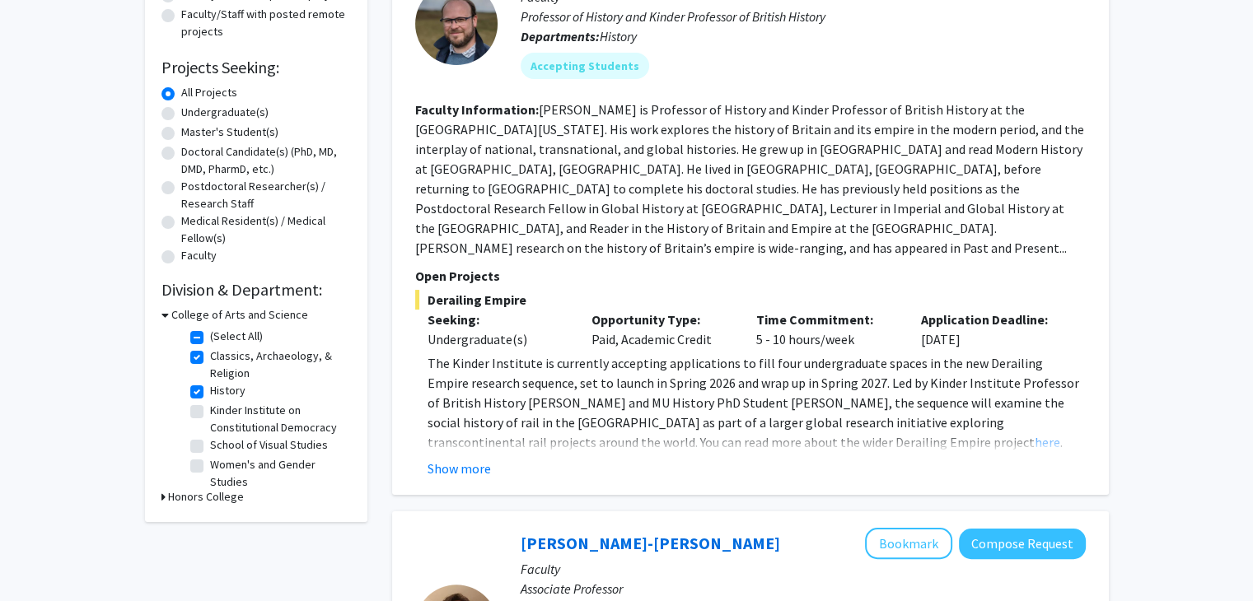
click at [210, 386] on label "History" at bounding box center [227, 390] width 35 height 17
click at [210, 386] on input "History" at bounding box center [215, 387] width 11 height 11
checkbox input "false"
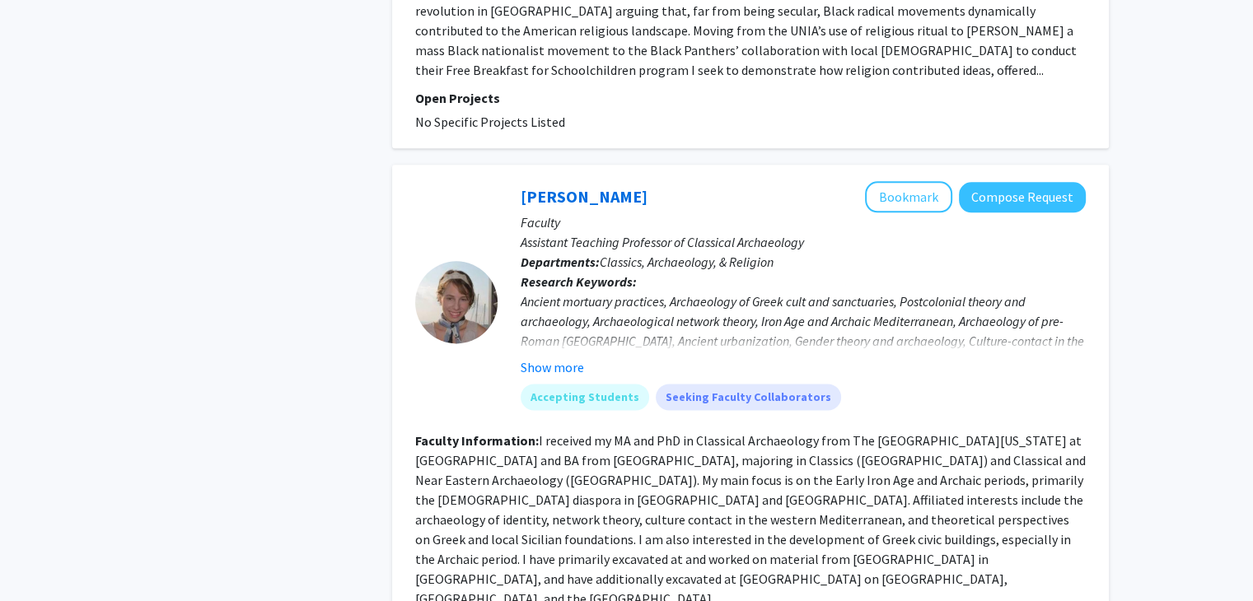
scroll to position [2071, 0]
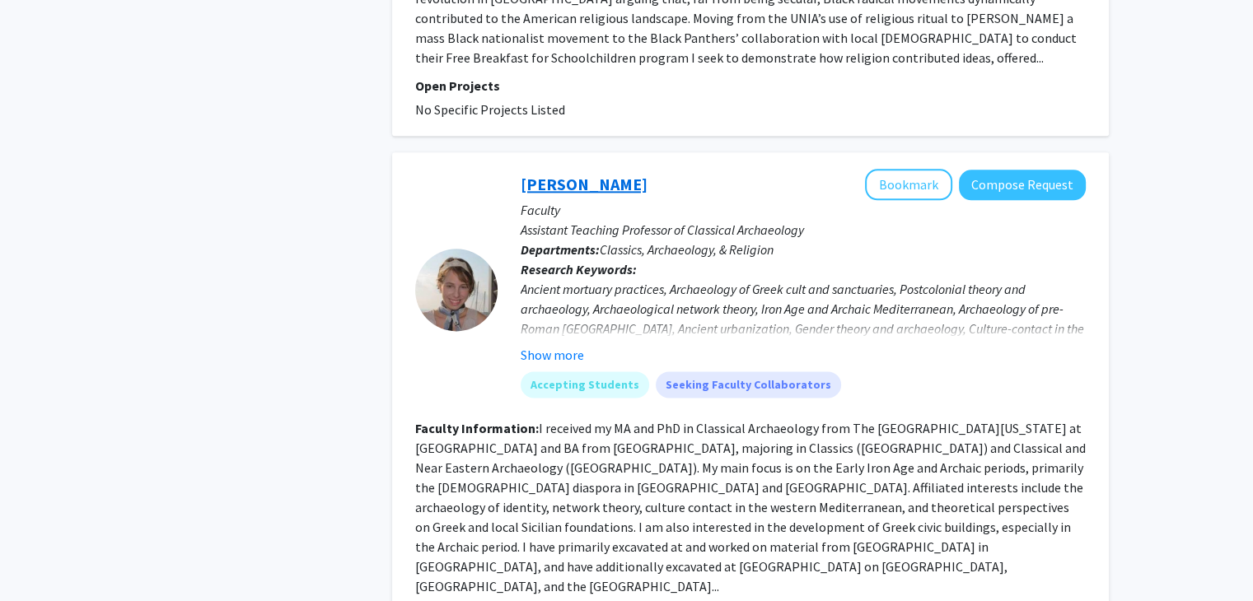
click at [580, 174] on link "Emma Buckingham" at bounding box center [584, 184] width 127 height 21
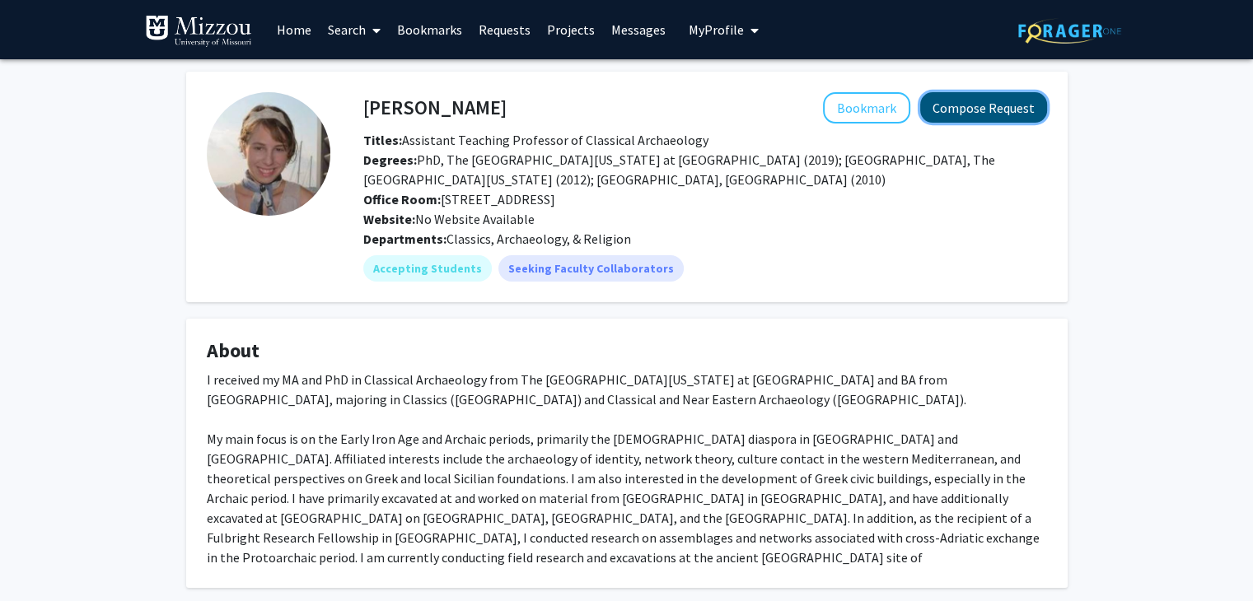
click at [955, 106] on button "Compose Request" at bounding box center [983, 107] width 127 height 30
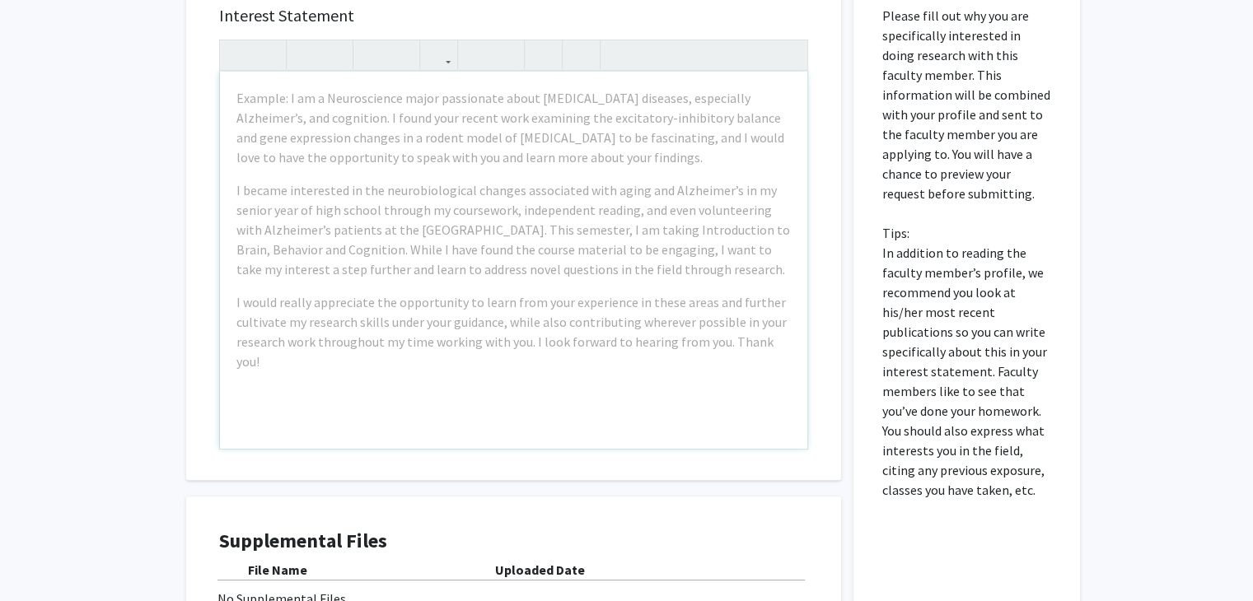
scroll to position [600, 0]
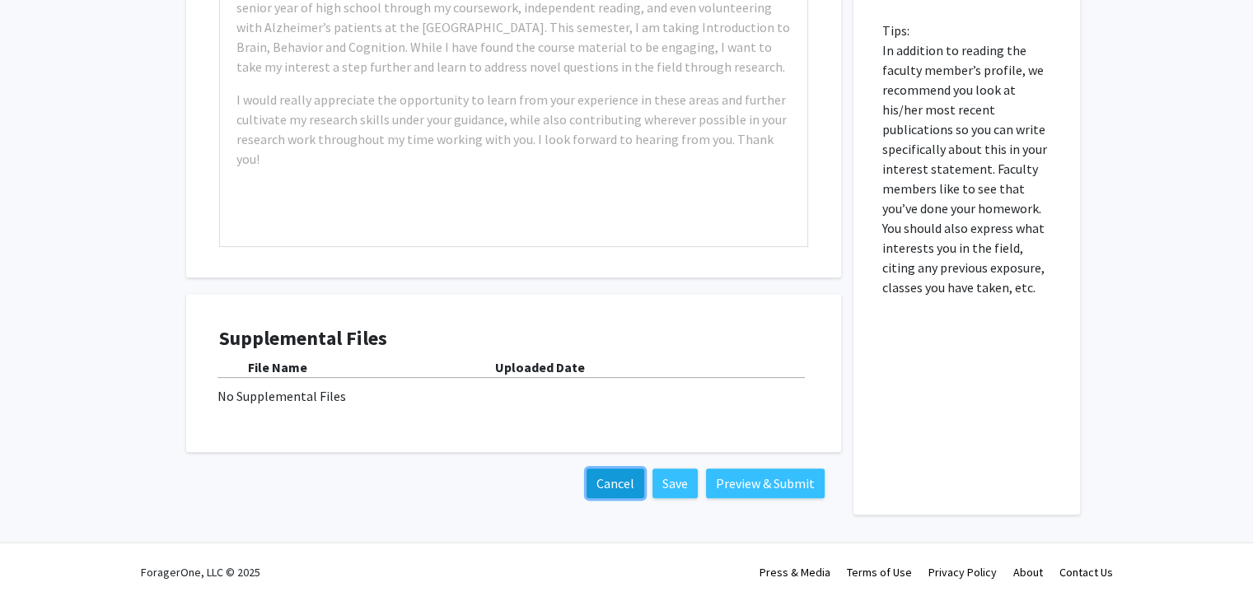
click at [612, 488] on button "Cancel" at bounding box center [615, 484] width 58 height 30
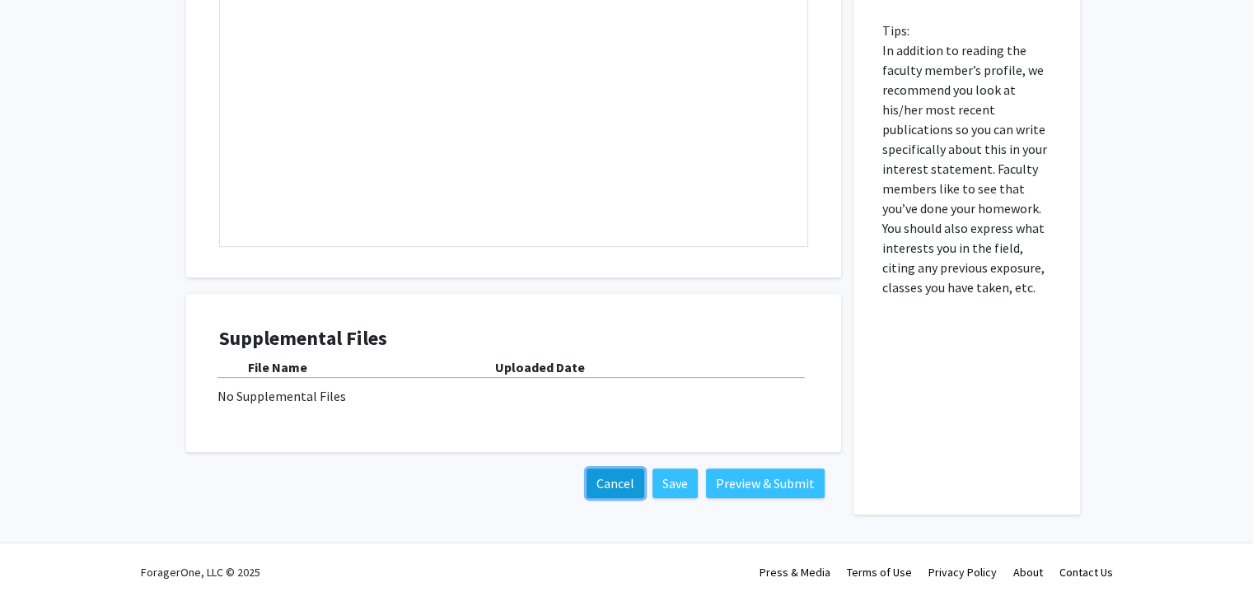
click at [613, 479] on button "Cancel" at bounding box center [615, 484] width 58 height 30
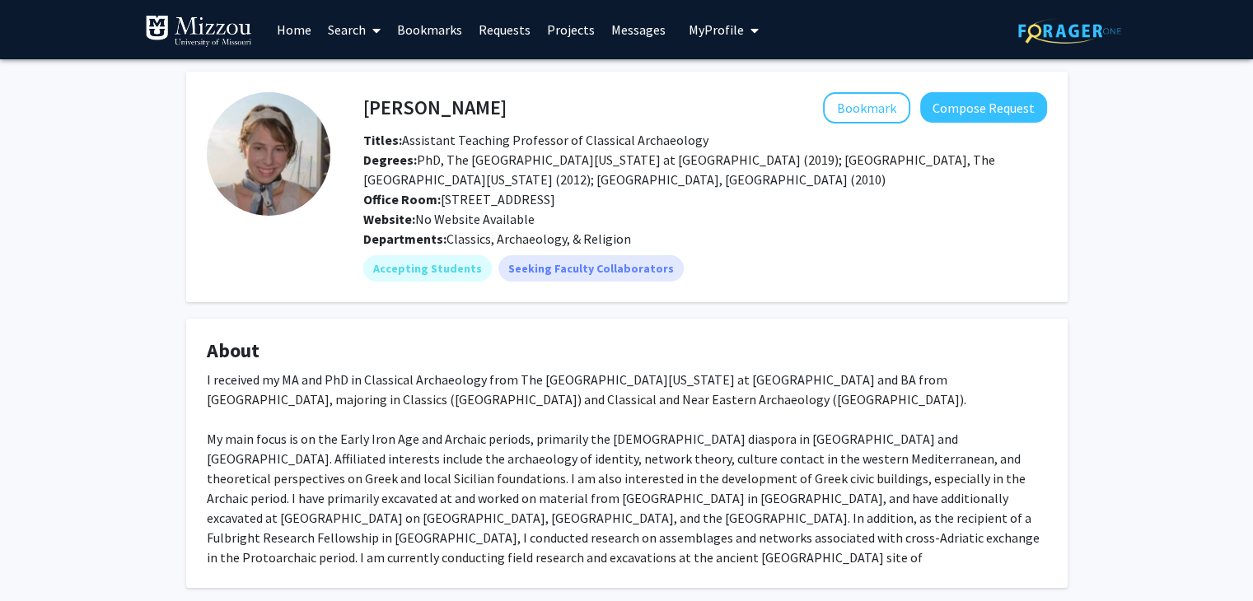
click at [301, 24] on link "Home" at bounding box center [294, 30] width 51 height 58
